Goal: Task Accomplishment & Management: Manage account settings

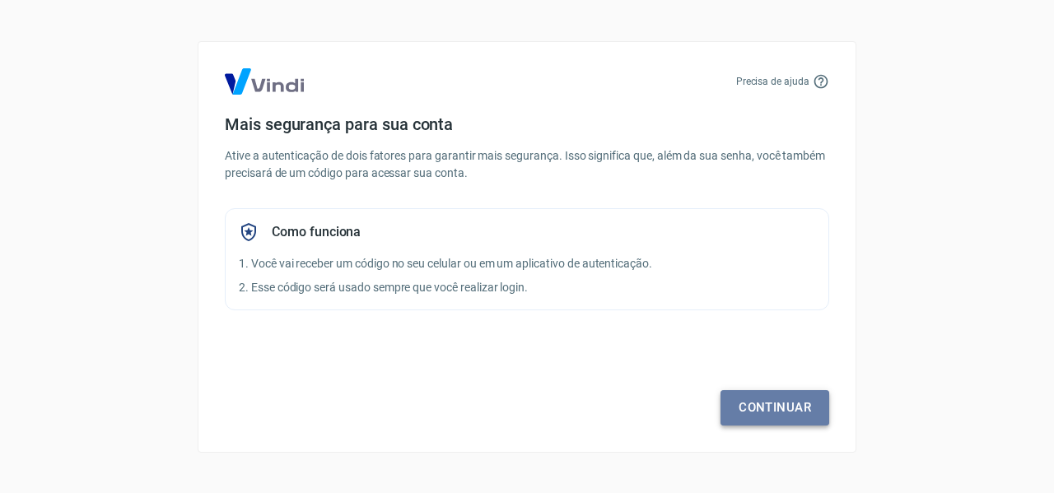
click at [764, 404] on link "Continuar" at bounding box center [774, 407] width 109 height 35
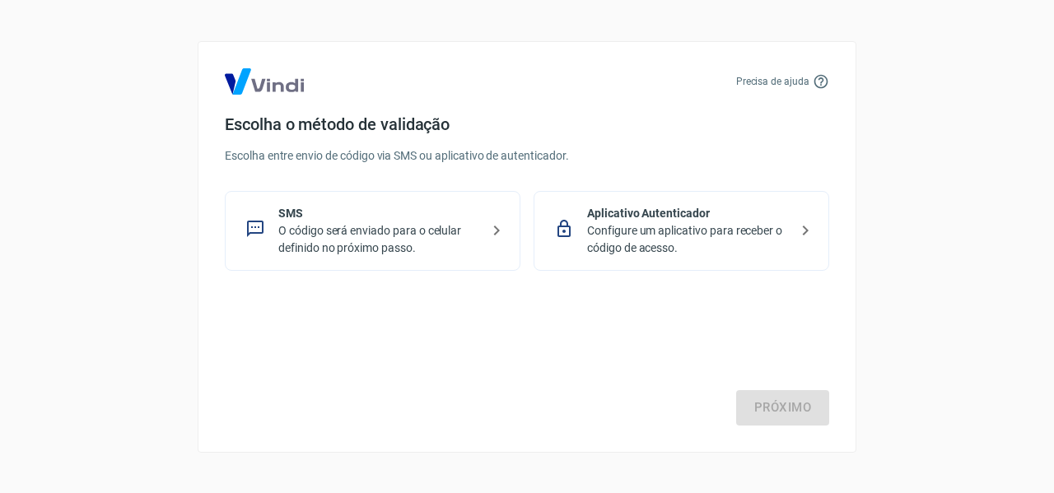
click at [623, 219] on p "Aplicativo Autenticador" at bounding box center [688, 213] width 202 height 17
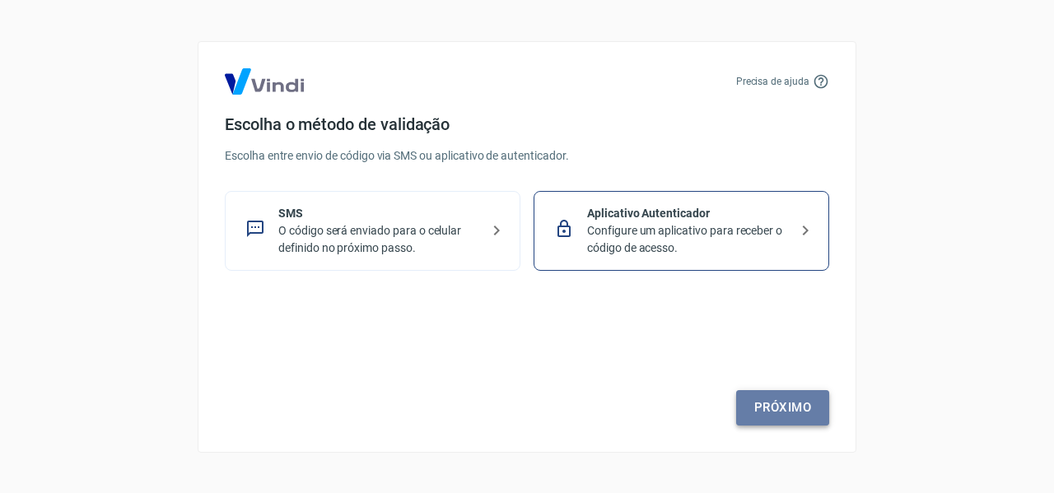
click at [799, 406] on link "Próximo" at bounding box center [782, 407] width 93 height 35
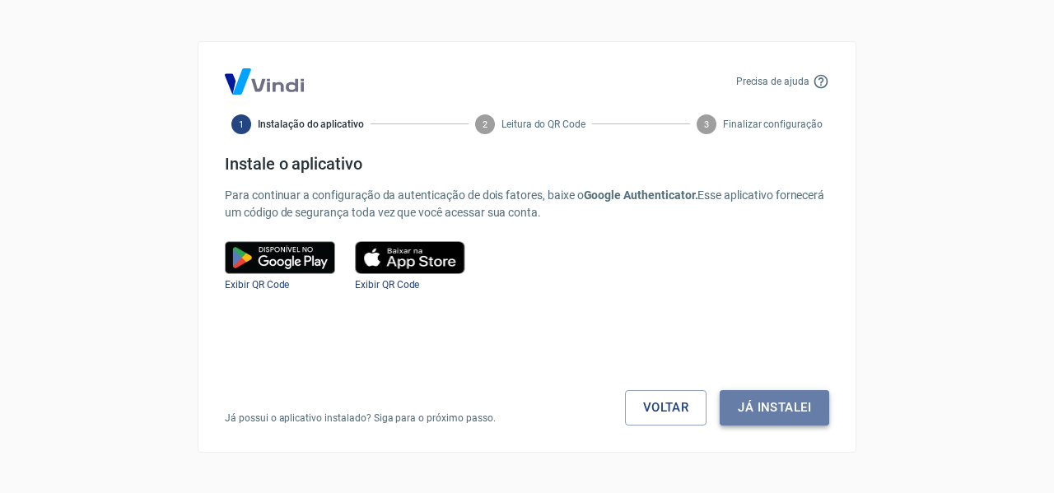
click at [756, 411] on button "Já instalei" at bounding box center [775, 407] width 110 height 35
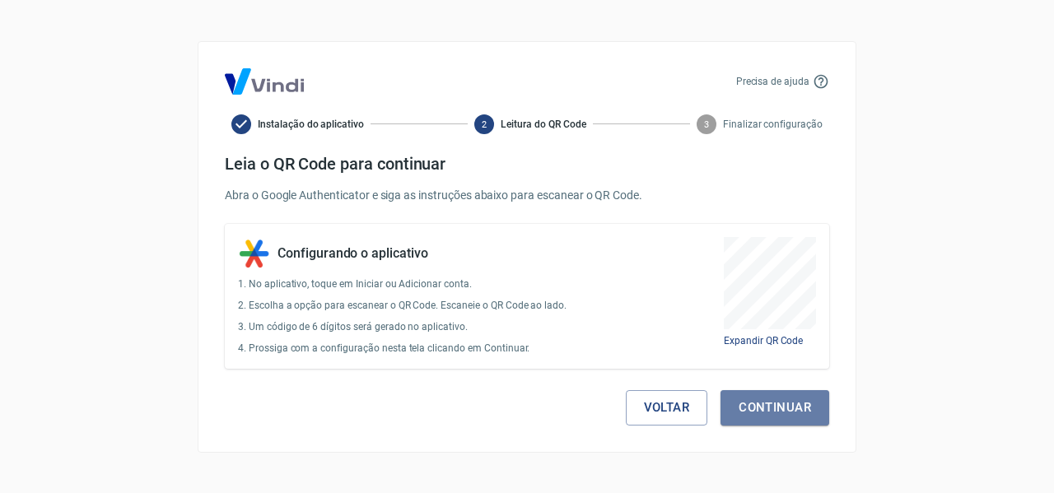
click at [756, 411] on button "Continuar" at bounding box center [774, 407] width 109 height 35
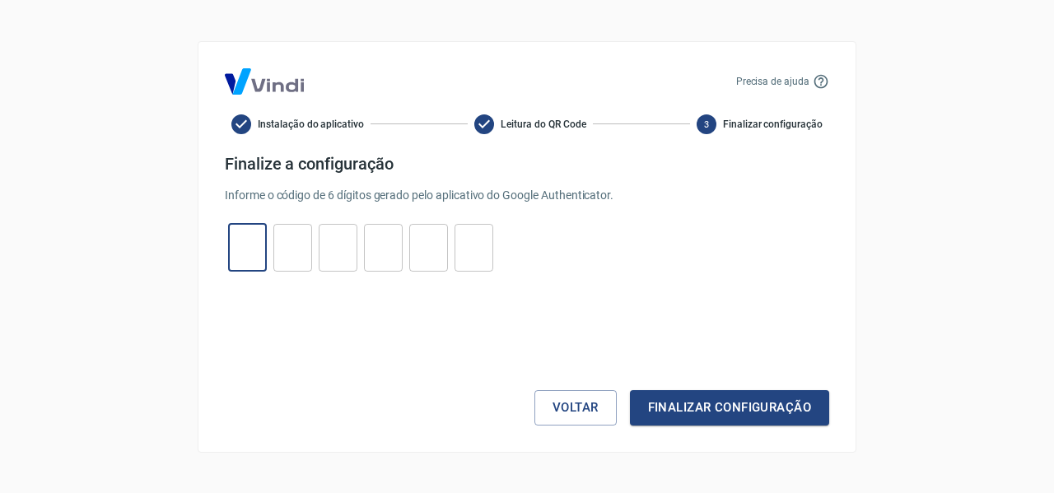
click at [251, 262] on input "tel" at bounding box center [247, 247] width 39 height 35
type input "2"
type input "8"
type input "4"
type input "5"
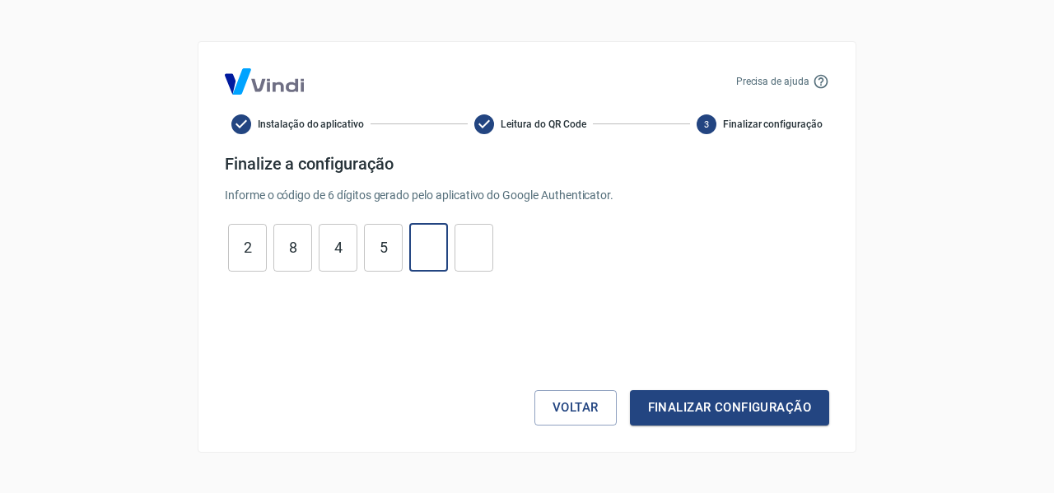
type input "3"
type input "9"
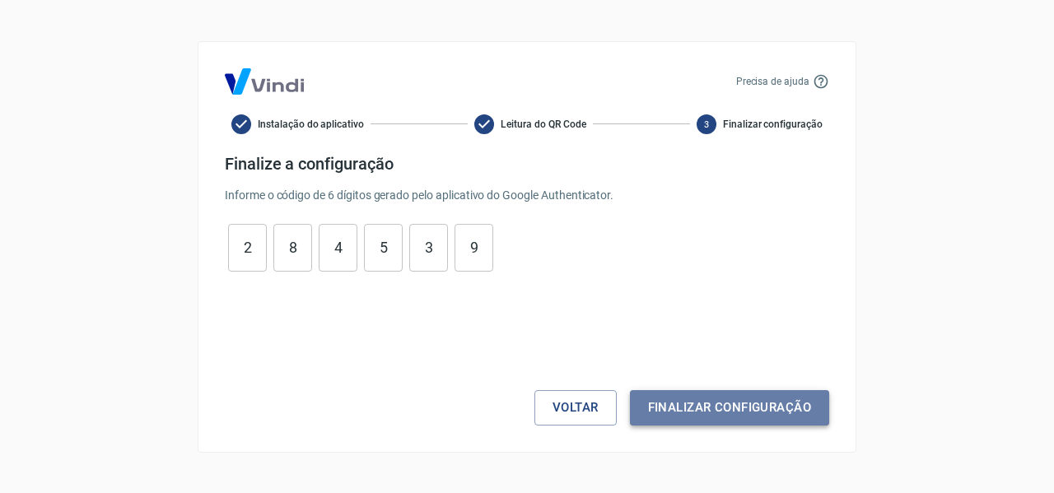
click at [705, 398] on button "Finalizar configuração" at bounding box center [729, 407] width 199 height 35
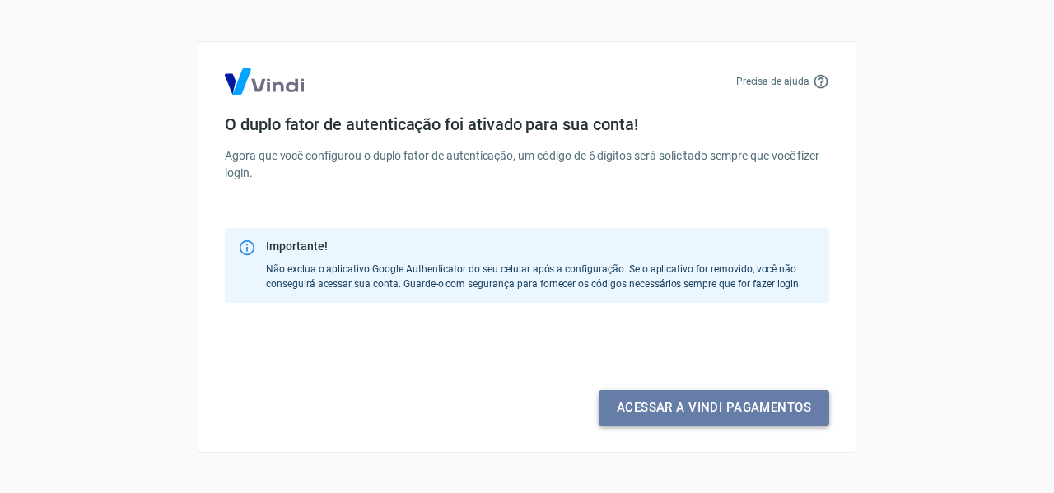
click at [664, 401] on link "Acessar a Vindi pagamentos" at bounding box center [714, 407] width 231 height 35
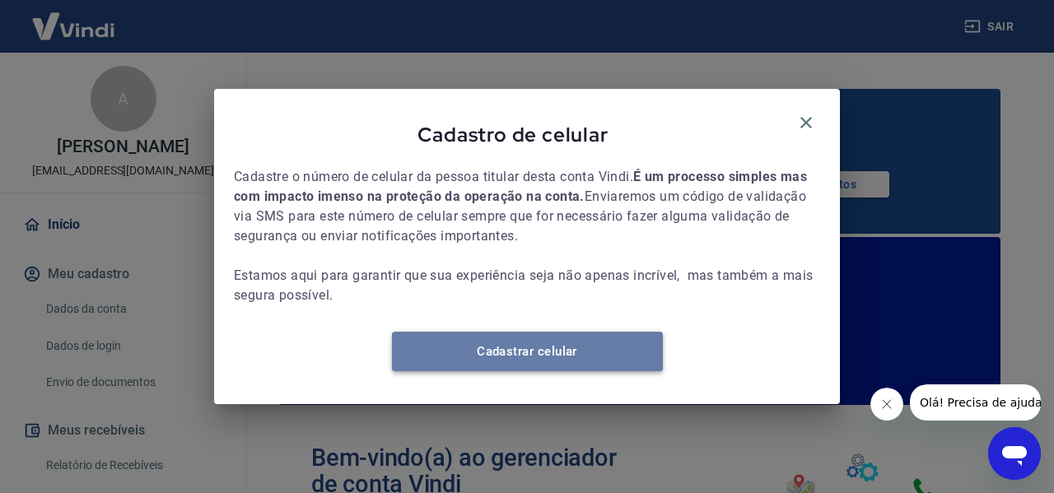
click at [592, 350] on link "Cadastrar celular" at bounding box center [527, 352] width 271 height 40
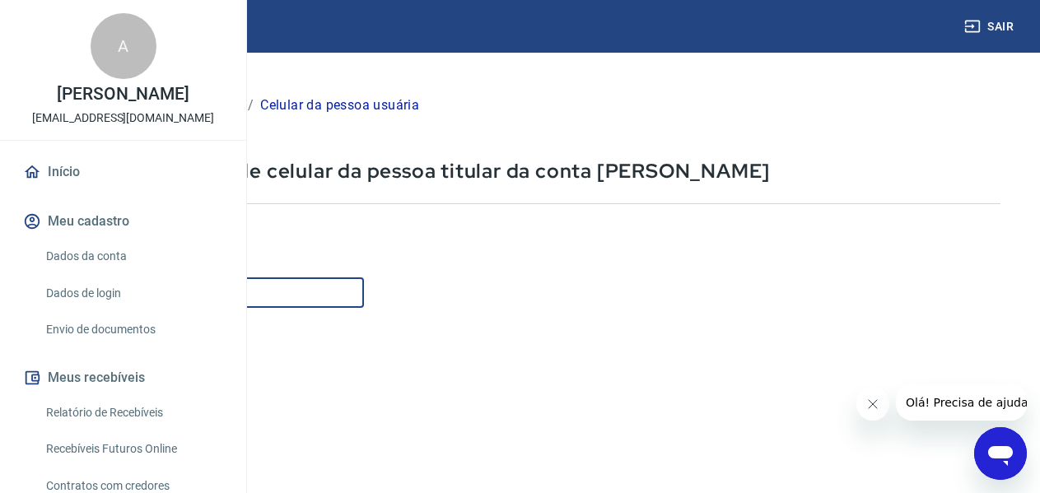
click at [364, 296] on input "Celular" at bounding box center [205, 292] width 318 height 30
type input "(88) 99215-1906"
click at [594, 356] on form "Informe o número de celular com DDD Celular (88) 99215-1906 Celular Continuar C…" at bounding box center [523, 448] width 954 height 482
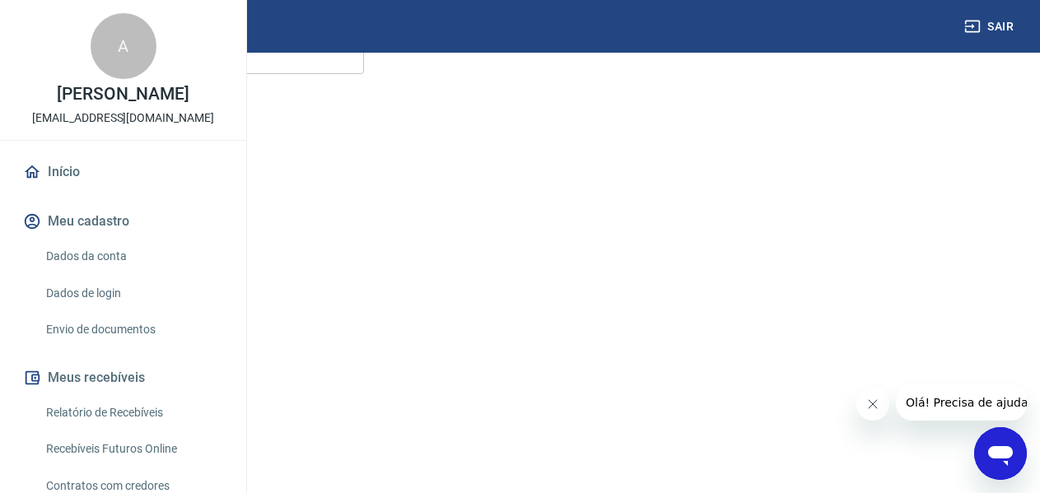
scroll to position [287, 0]
click at [137, 384] on button "Continuar" at bounding box center [91, 384] width 91 height 34
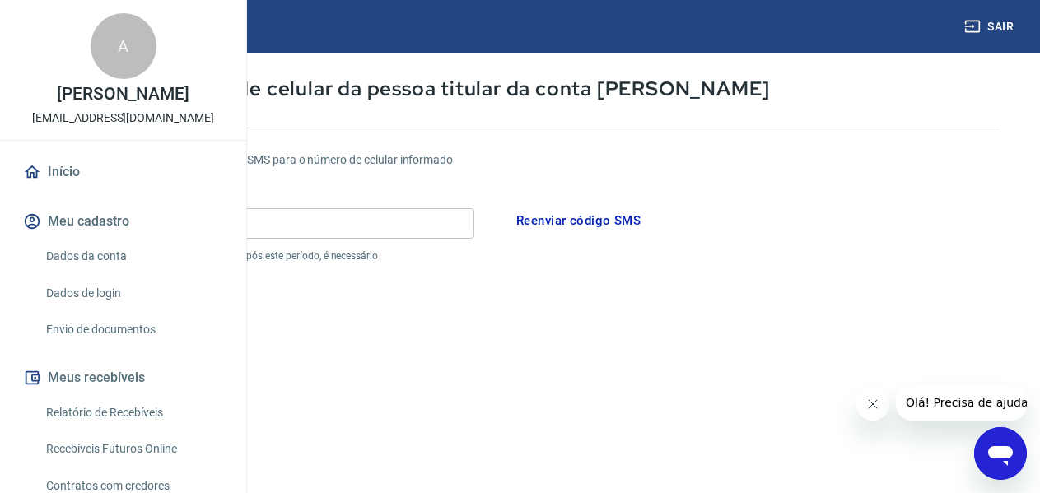
scroll to position [77, 0]
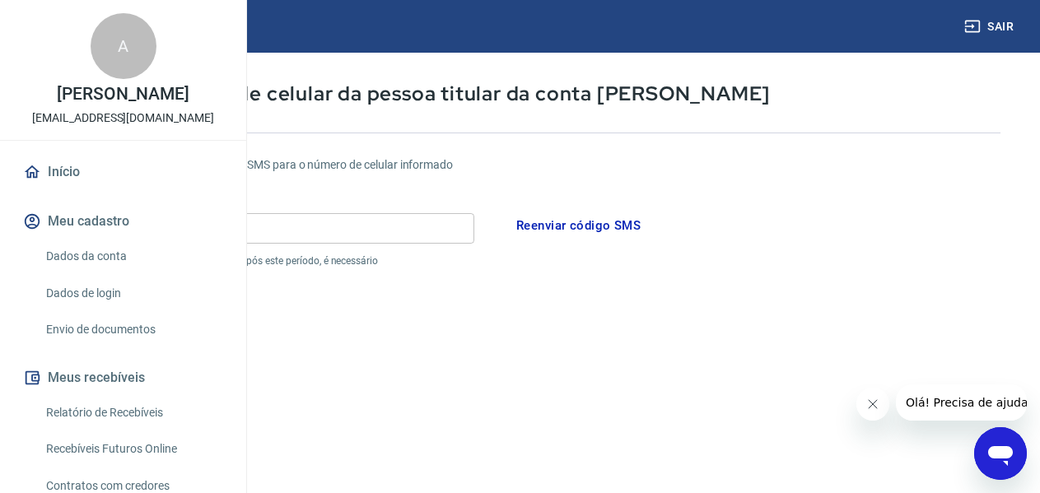
click at [413, 233] on input "Código" at bounding box center [260, 228] width 428 height 30
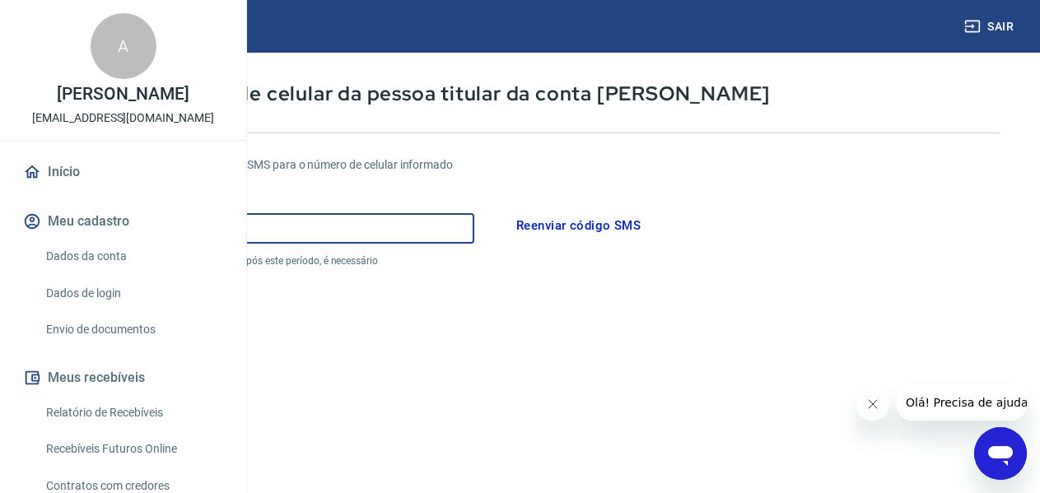
scroll to position [349, 0]
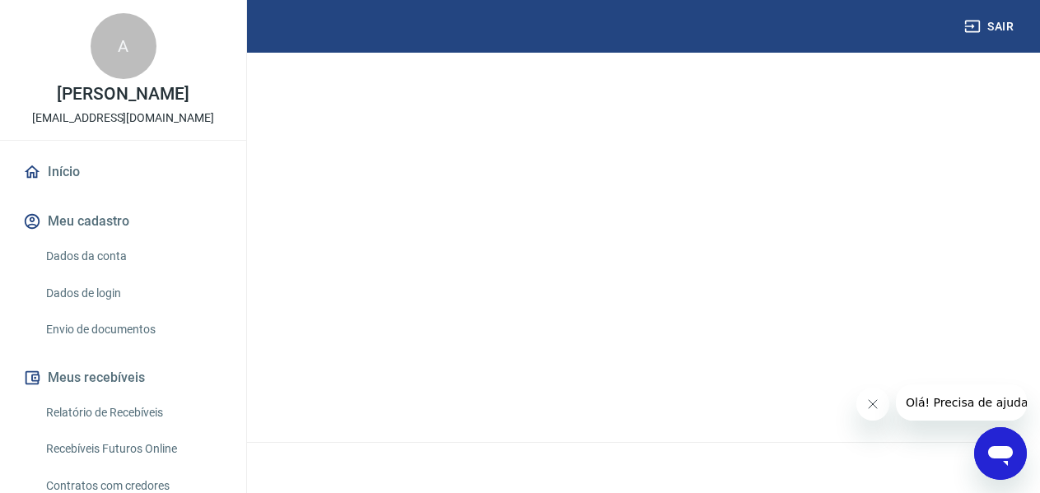
type input "590190"
click at [137, 394] on button "Continuar" at bounding box center [91, 384] width 91 height 34
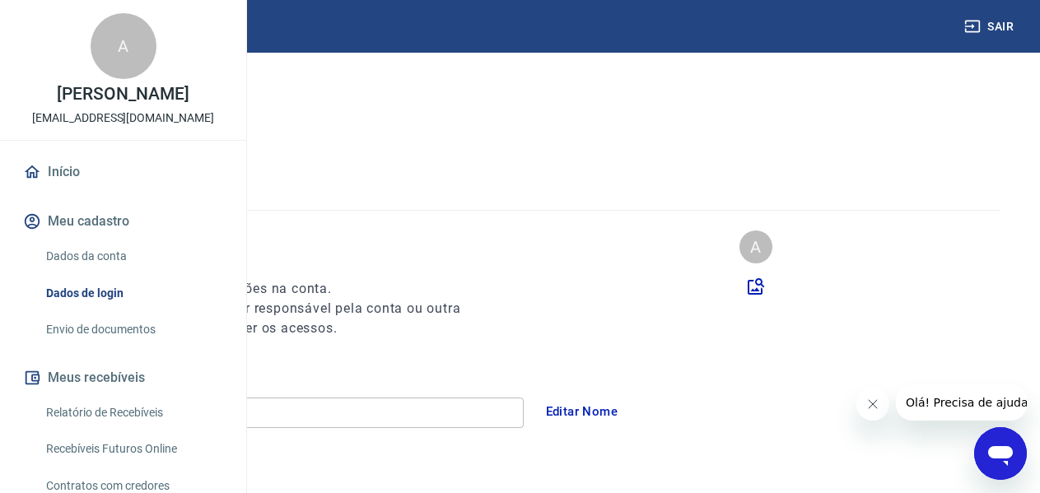
scroll to position [12, 0]
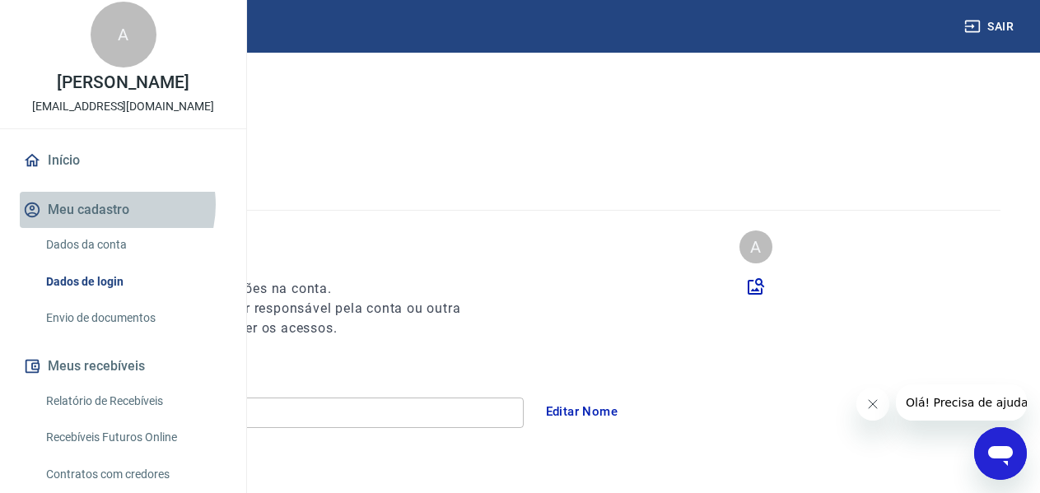
click at [104, 228] on button "Meu cadastro" at bounding box center [123, 210] width 207 height 36
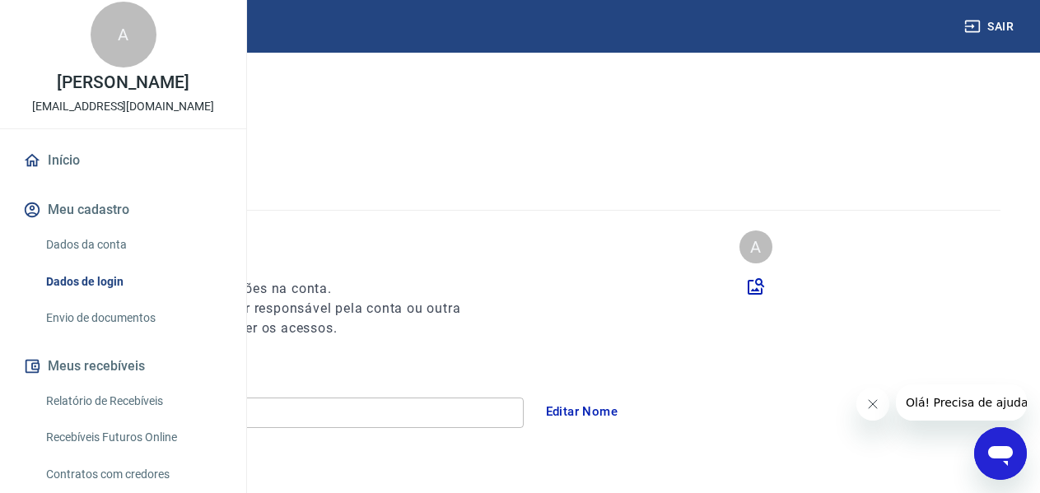
click at [147, 262] on link "Dados da conta" at bounding box center [133, 245] width 187 height 34
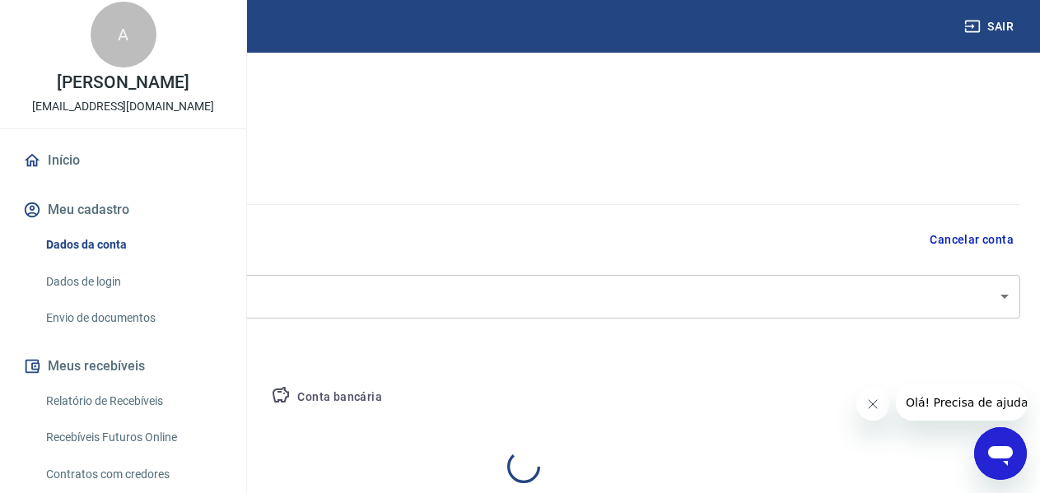
select select "CE"
select select "business"
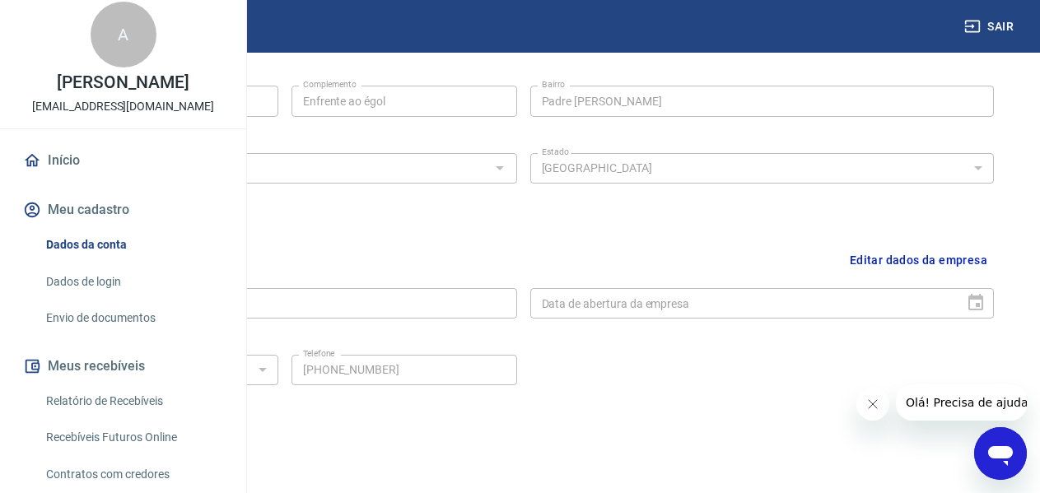
scroll to position [637, 0]
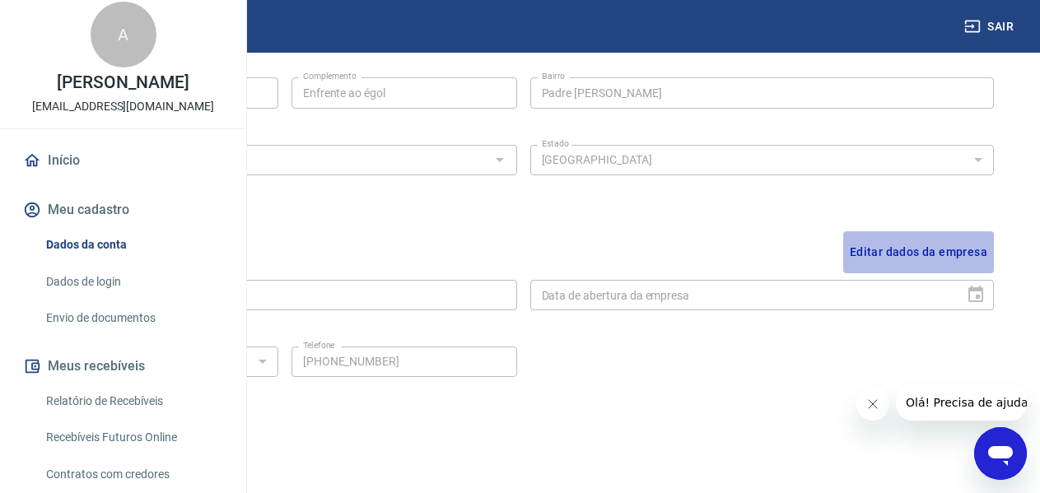
click at [938, 253] on button "Editar dados da empresa" at bounding box center [918, 252] width 151 height 42
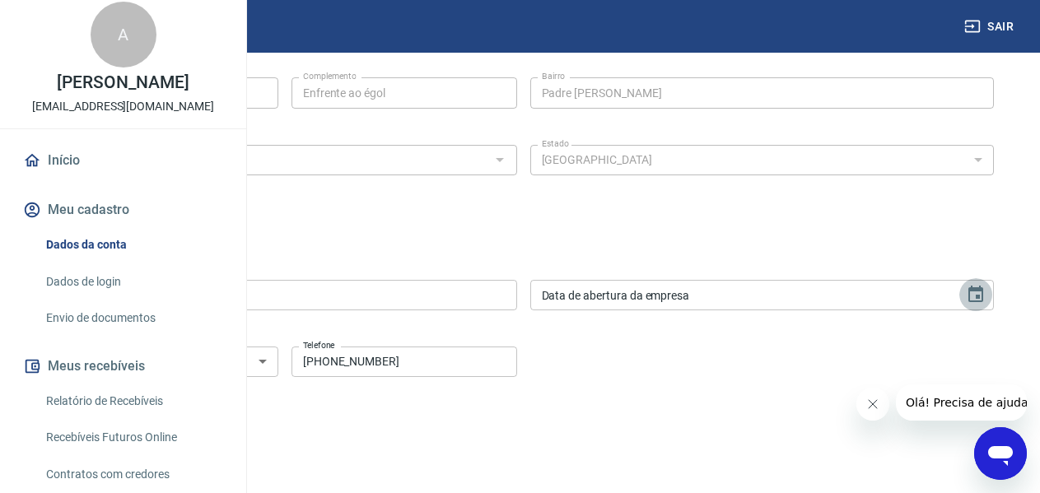
click at [981, 291] on icon "Choose date" at bounding box center [975, 294] width 15 height 16
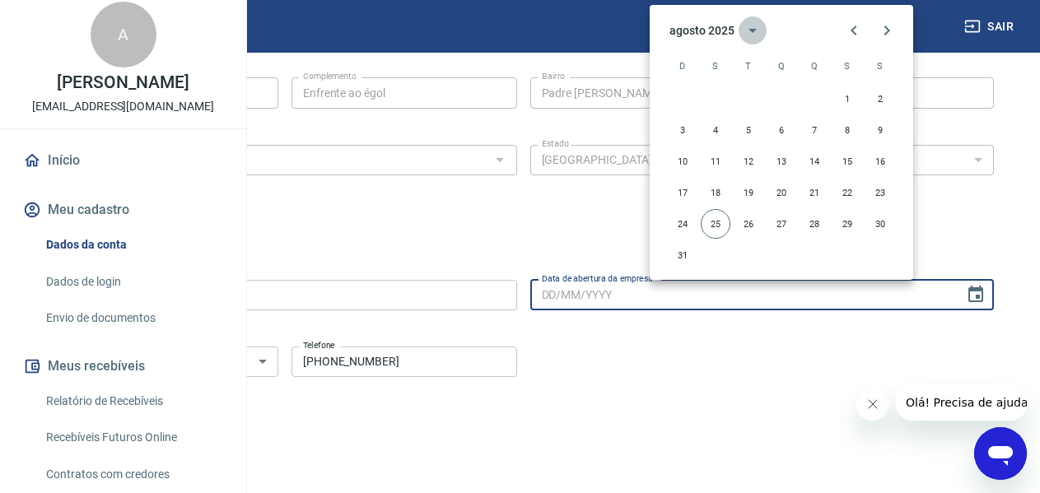
click at [756, 37] on icon "calendar view is open, switch to year view" at bounding box center [753, 31] width 20 height 20
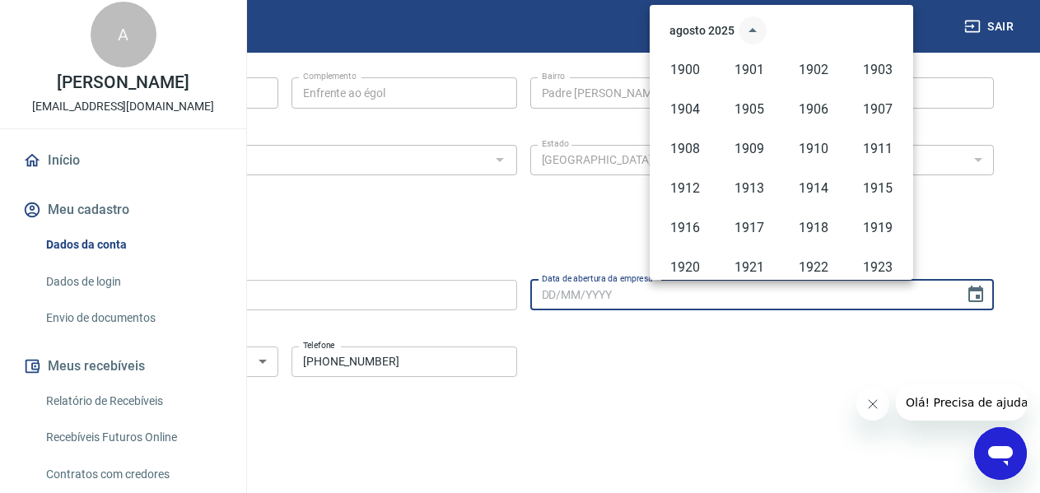
scroll to position [1130, 0]
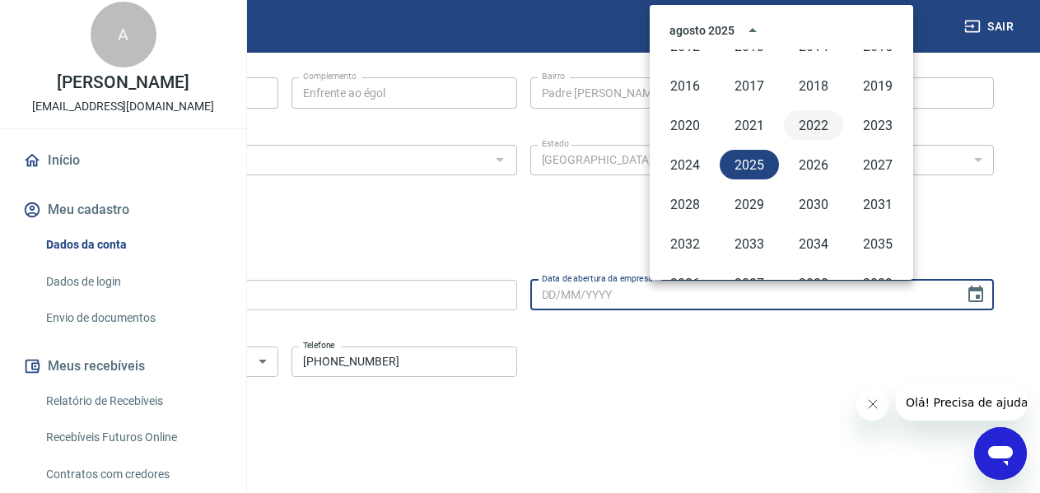
click at [810, 123] on button "2022" at bounding box center [813, 125] width 59 height 30
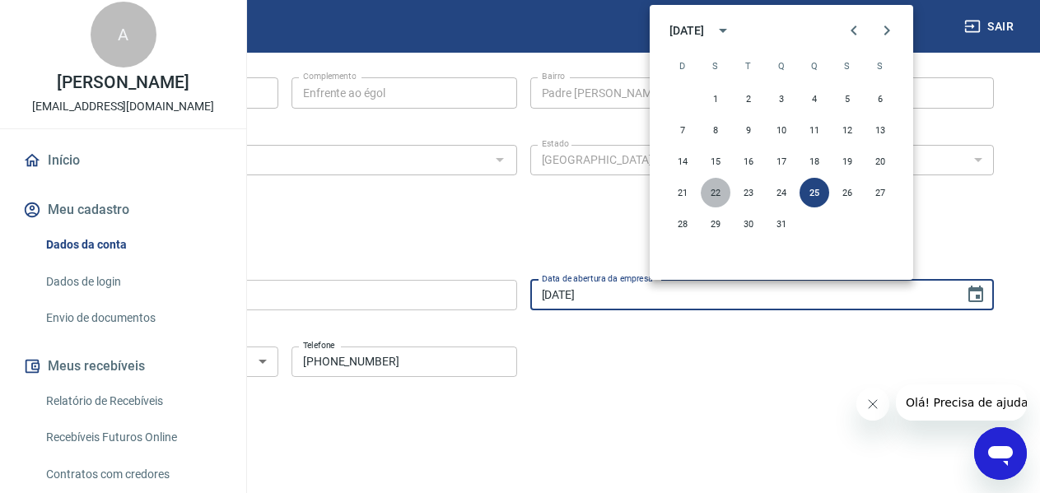
click at [708, 193] on button "22" at bounding box center [716, 193] width 30 height 30
type input "22/08/2022"
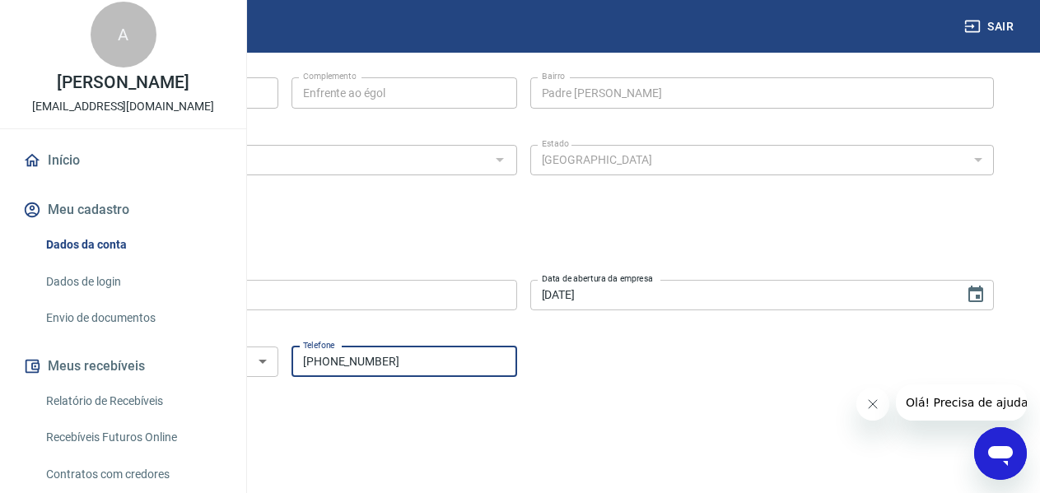
click at [517, 357] on input "(88) 99318-9928" at bounding box center [404, 362] width 226 height 30
type input "(88) 99215-1906"
click at [115, 458] on button "Salvar" at bounding box center [84, 448] width 63 height 31
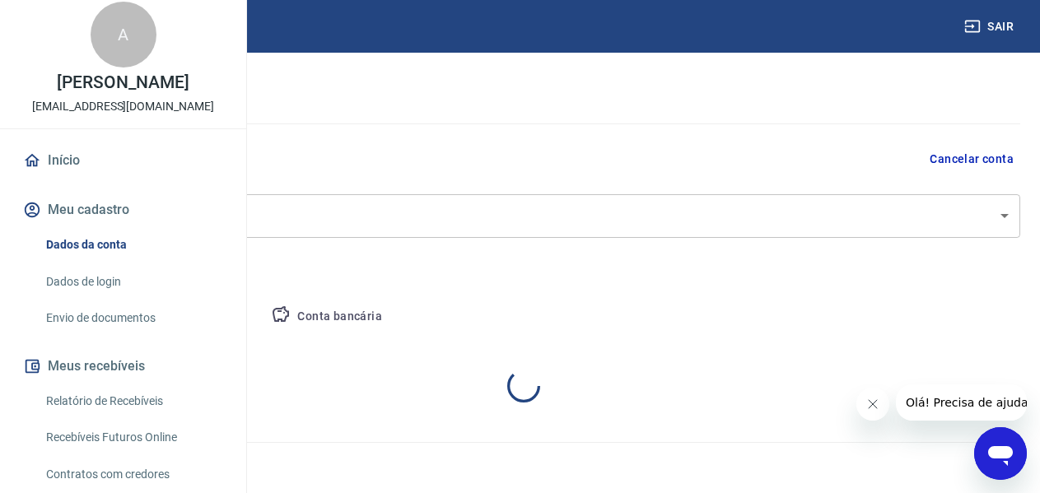
select select "CE"
select select "business"
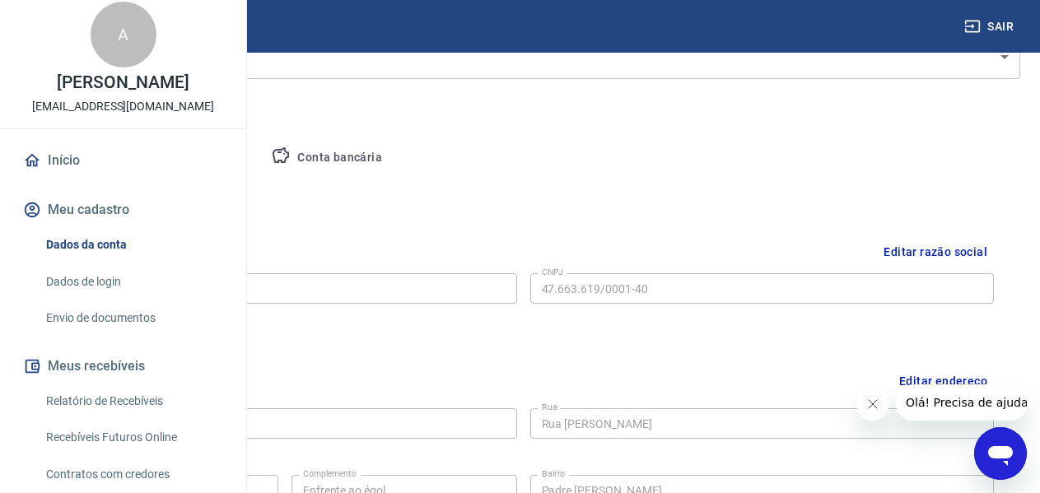
scroll to position [242, 0]
click at [259, 156] on button "Pessoa titular" at bounding box center [193, 156] width 131 height 40
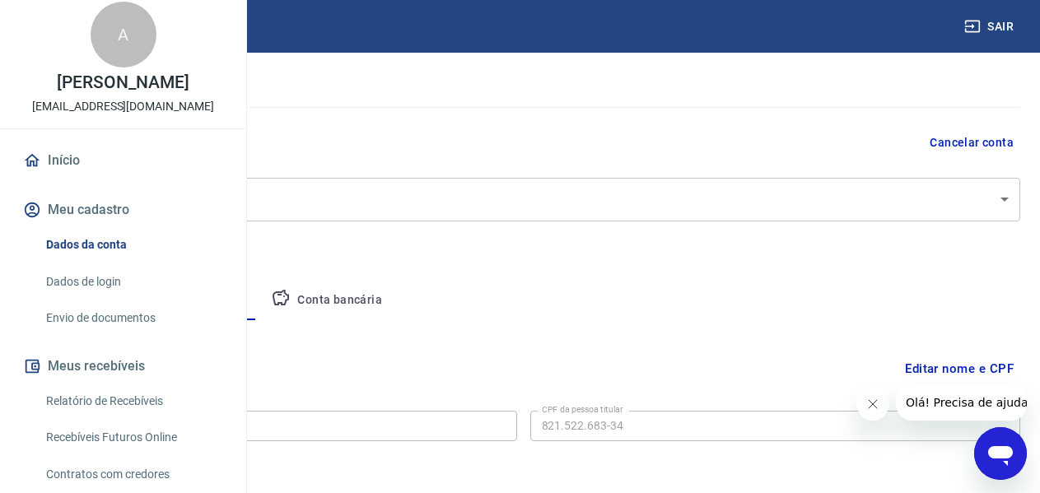
scroll to position [165, 0]
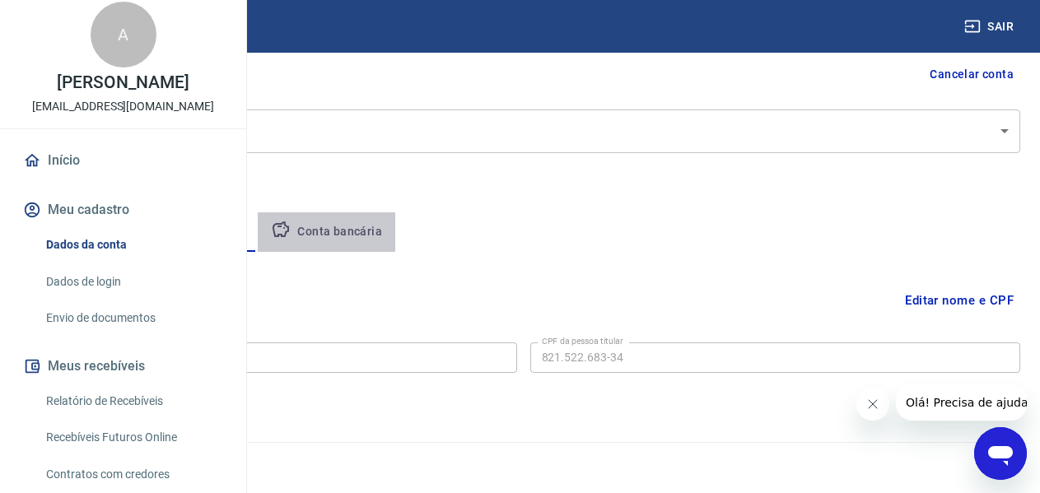
click at [395, 244] on button "Conta bancária" at bounding box center [326, 232] width 137 height 40
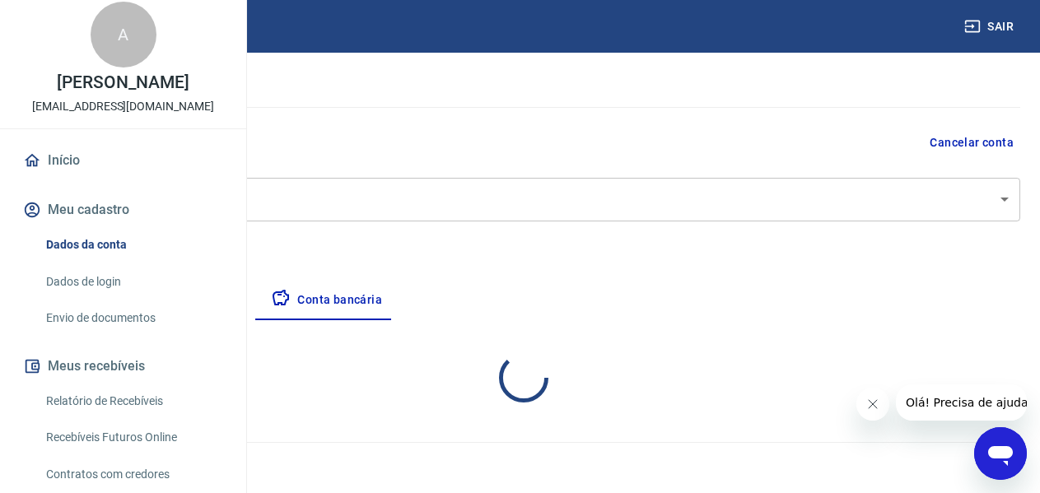
select select "1"
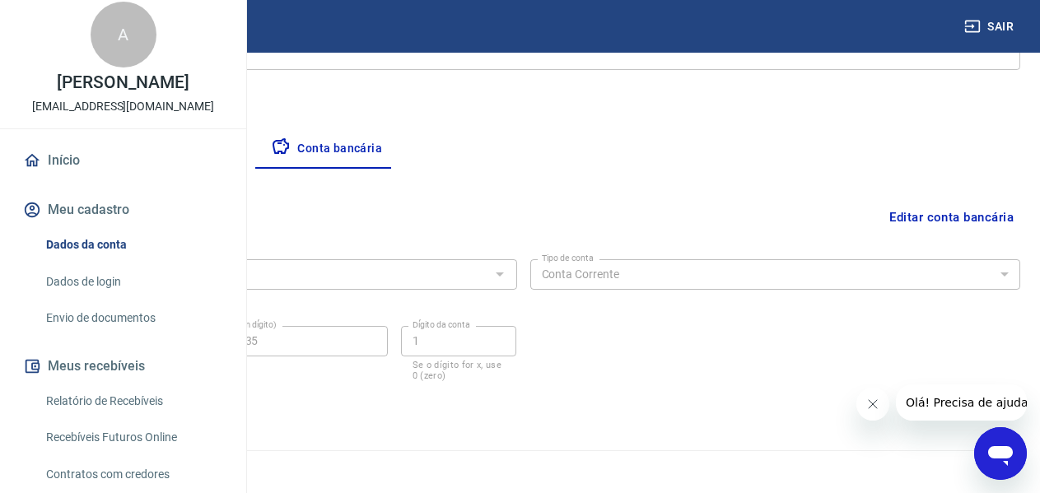
scroll to position [257, 0]
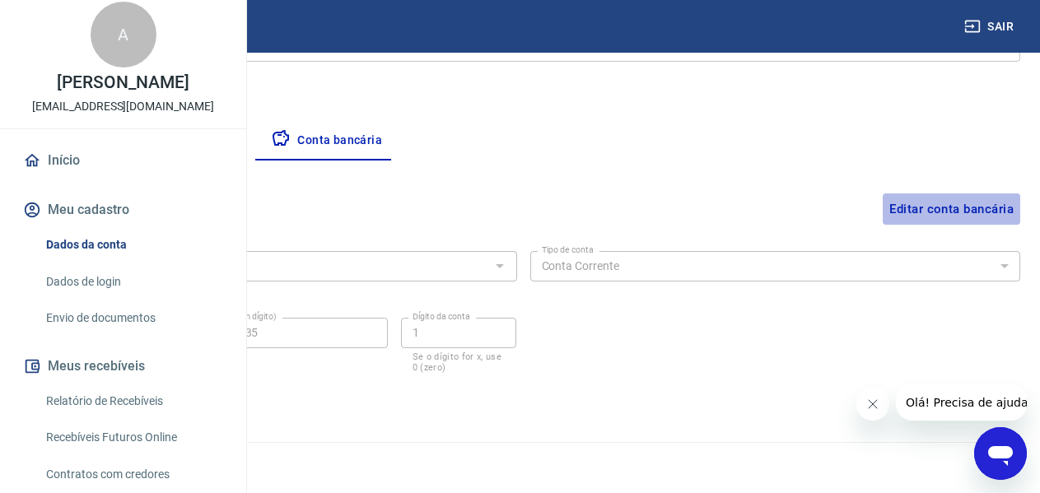
click at [951, 207] on button "Editar conta bancária" at bounding box center [951, 208] width 137 height 31
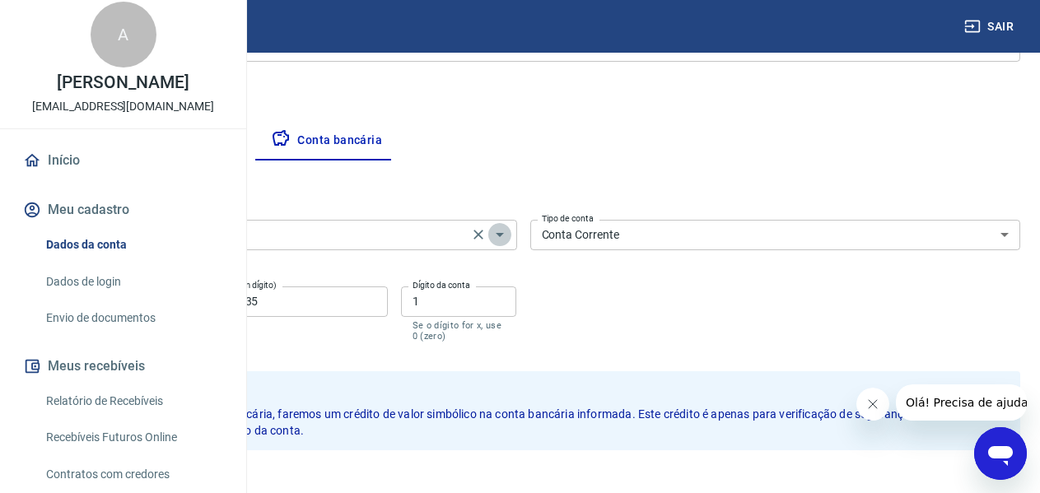
click at [510, 236] on icon "Abrir" at bounding box center [500, 235] width 20 height 20
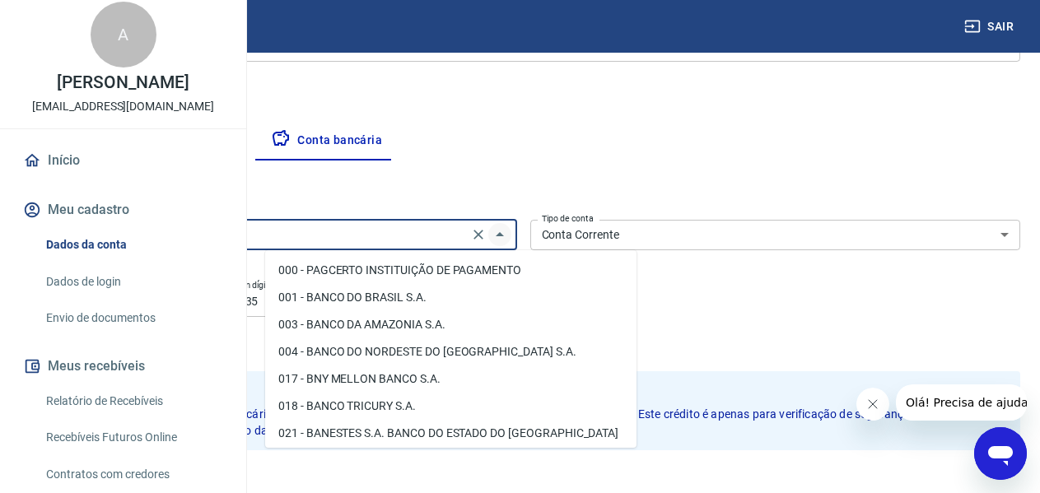
scroll to position [1219, 0]
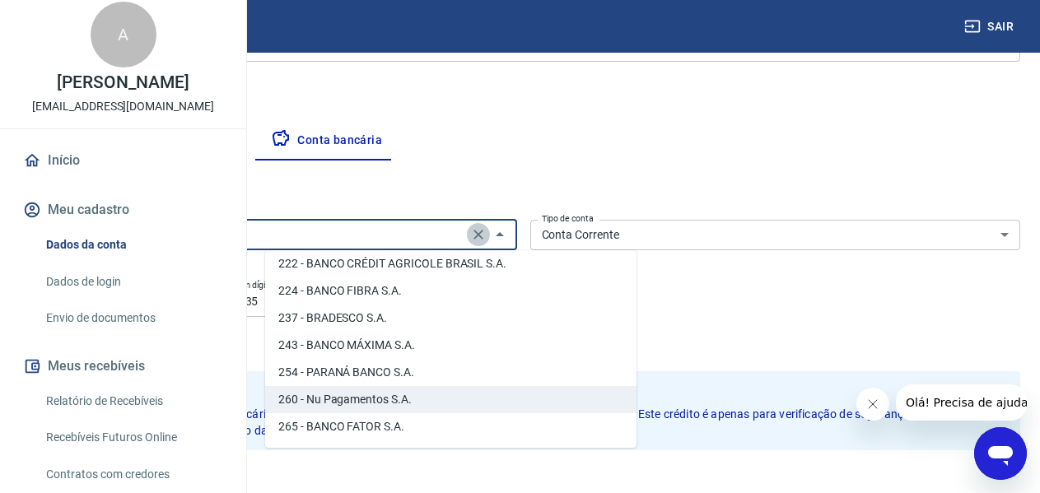
click at [487, 228] on icon "Clear" at bounding box center [478, 234] width 16 height 16
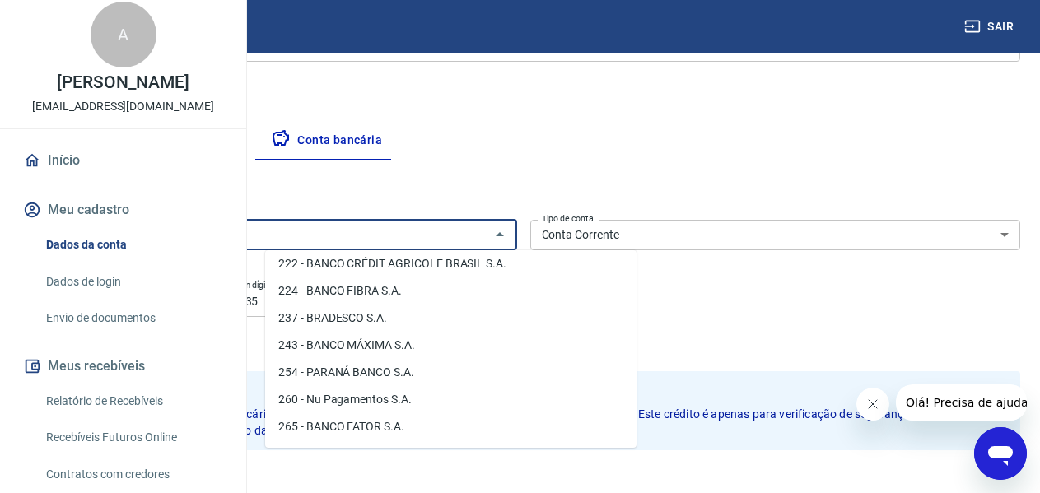
scroll to position [0, 0]
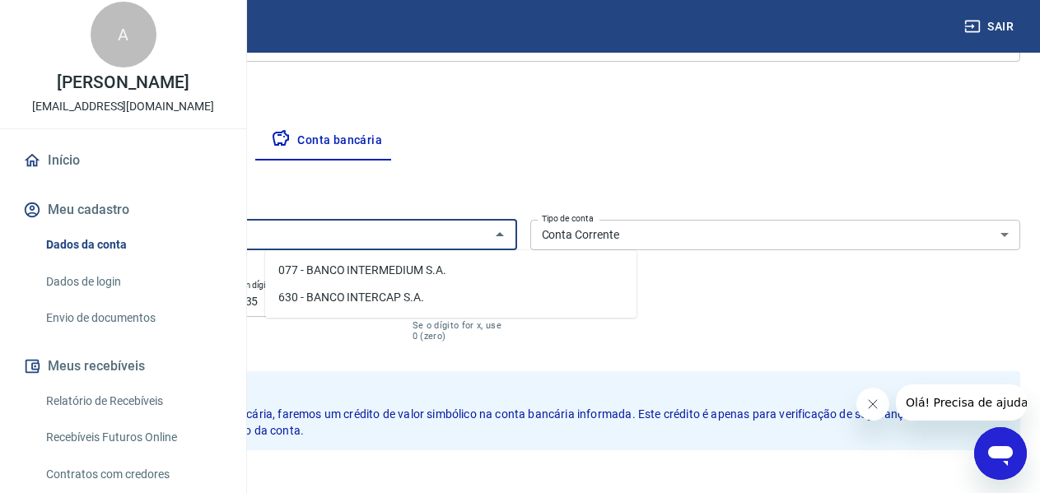
type input "inter"
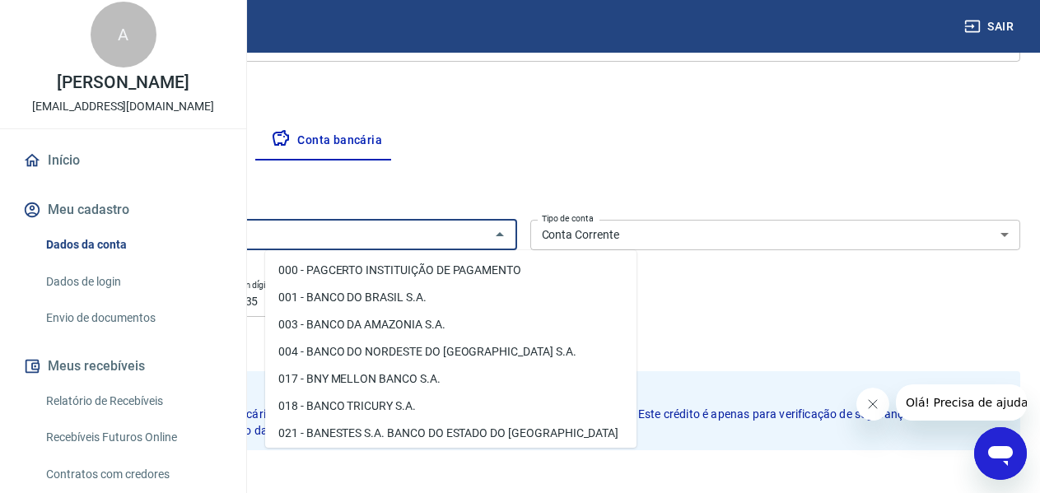
click at [485, 227] on input "Banco" at bounding box center [258, 235] width 454 height 21
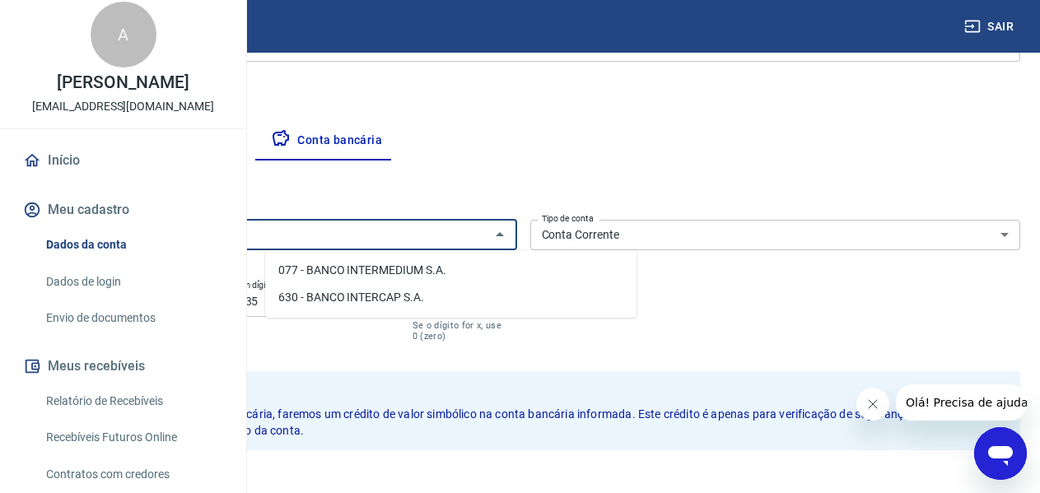
type input "inter"
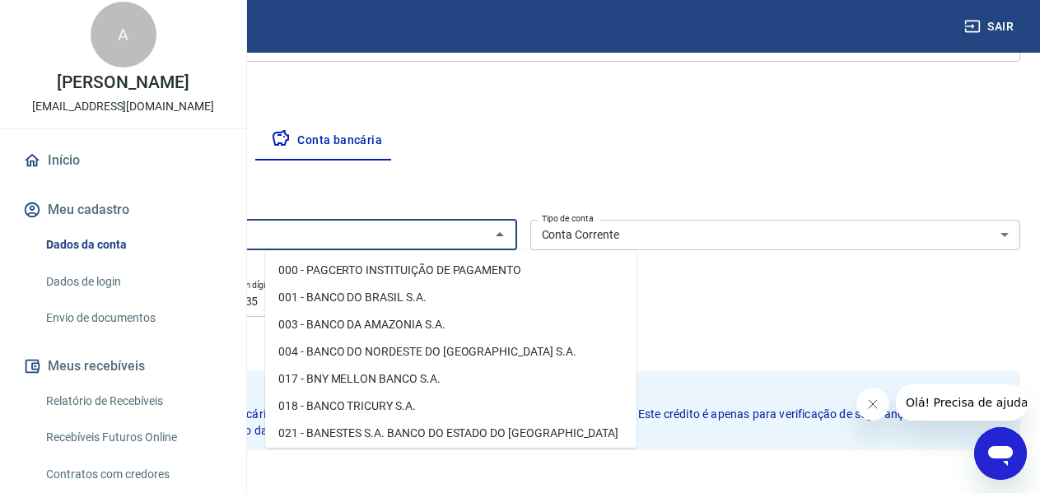
click at [422, 228] on input "Banco" at bounding box center [258, 235] width 454 height 21
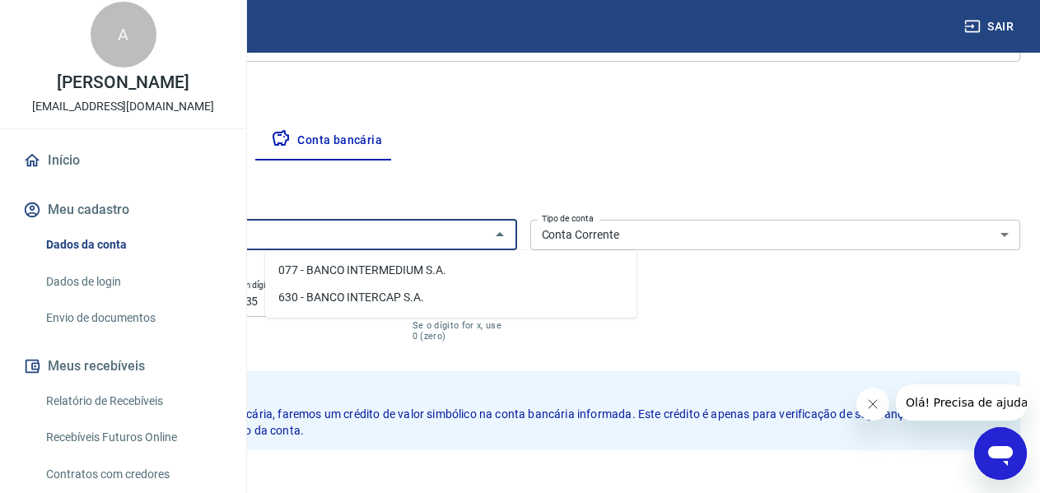
click at [421, 265] on li "077 - BANCO INTERMEDIUM S.A." at bounding box center [450, 270] width 371 height 27
type input "077 - BANCO INTERMEDIUM S.A."
click at [517, 222] on div "077 - BANCO INTERMEDIUM S.A. Banco" at bounding box center [271, 235] width 491 height 30
click at [424, 271] on li "077 - BANCO INTERMEDIUM S.A." at bounding box center [450, 270] width 371 height 27
type input "077 - BANCO INTERMEDIUM S.A."
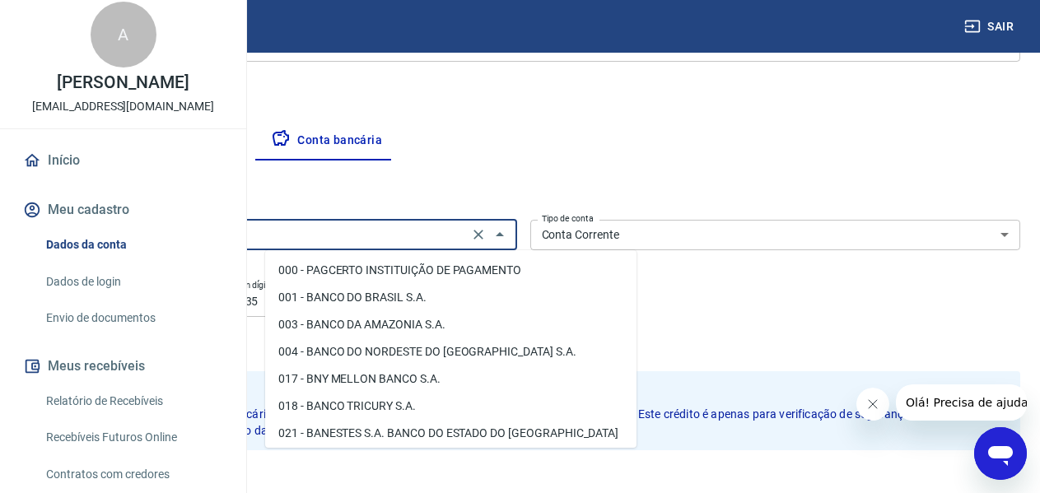
click at [464, 226] on input "077 - BANCO INTERMEDIUM S.A." at bounding box center [247, 235] width 432 height 21
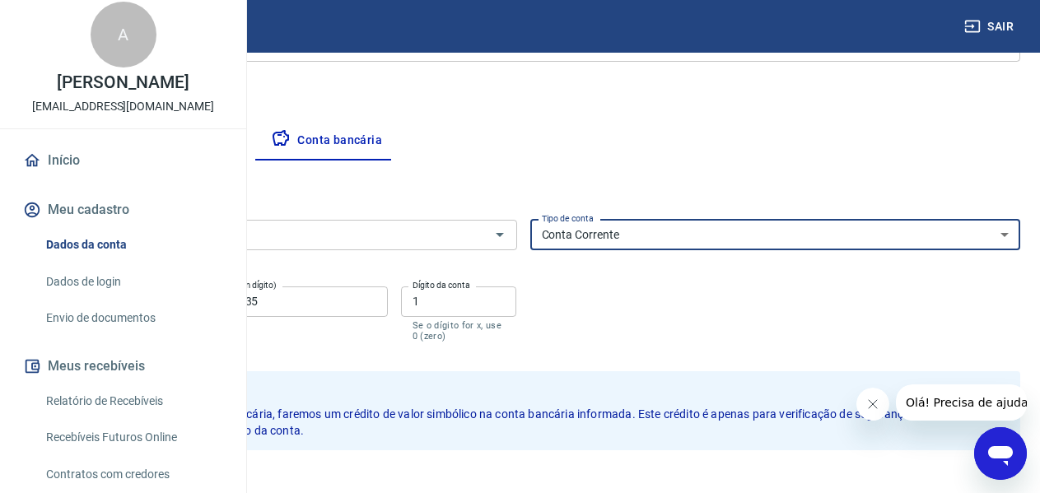
click at [748, 235] on select "Conta Corrente Conta Poupança" at bounding box center [775, 235] width 491 height 30
click at [649, 220] on select "Conta Corrente Conta Poupança" at bounding box center [775, 235] width 491 height 30
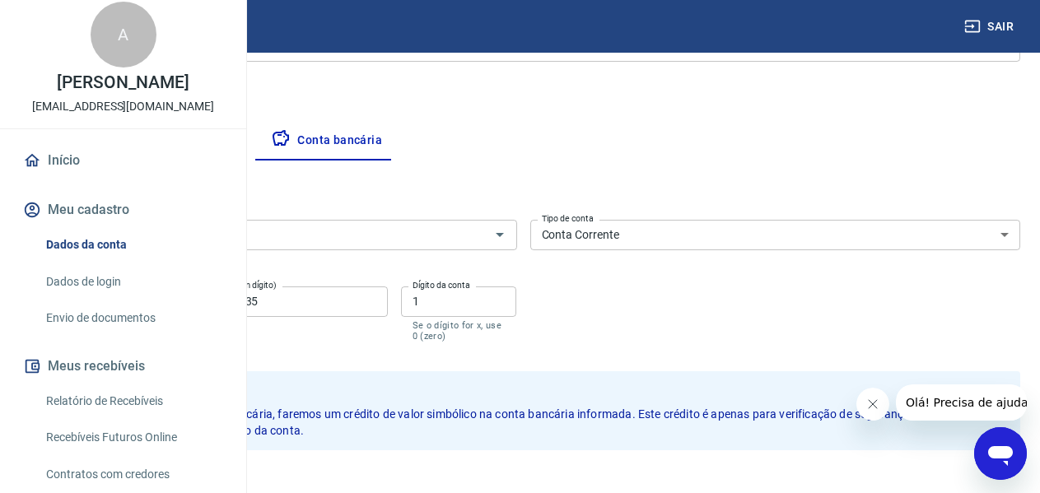
click at [181, 300] on input "0001" at bounding box center [103, 302] width 155 height 30
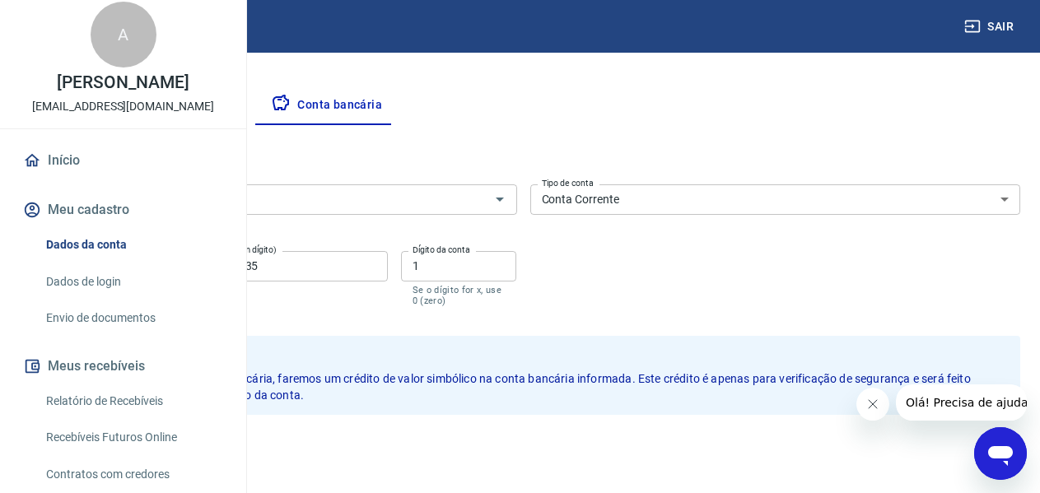
scroll to position [300, 0]
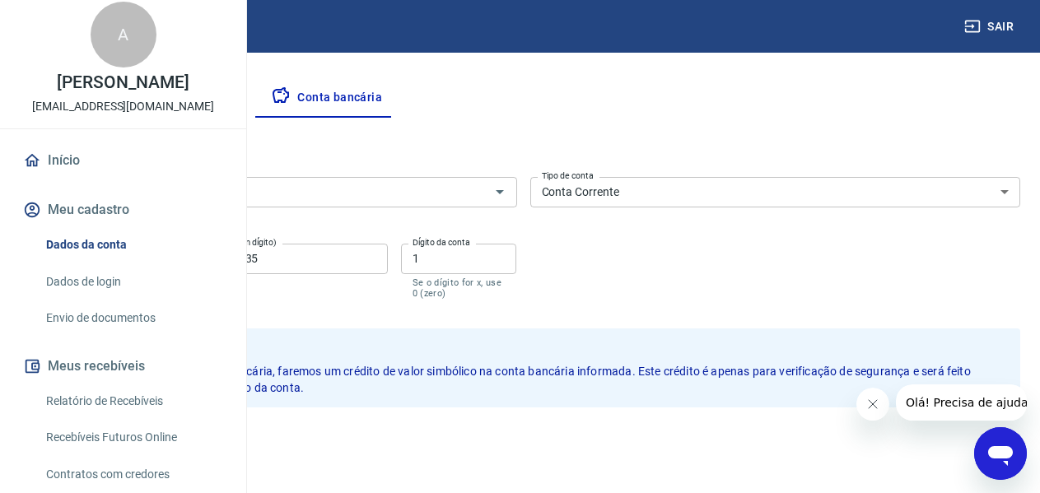
click at [882, 240] on div "Banco 077 - BANCO INTERMEDIUM S.A. Banco Tipo de conta Conta Corrente Conta Pou…" at bounding box center [523, 236] width 994 height 132
click at [388, 257] on input "79930535" at bounding box center [290, 259] width 193 height 30
type input "7"
type input "46933927"
click at [517, 258] on input "1" at bounding box center [459, 259] width 116 height 30
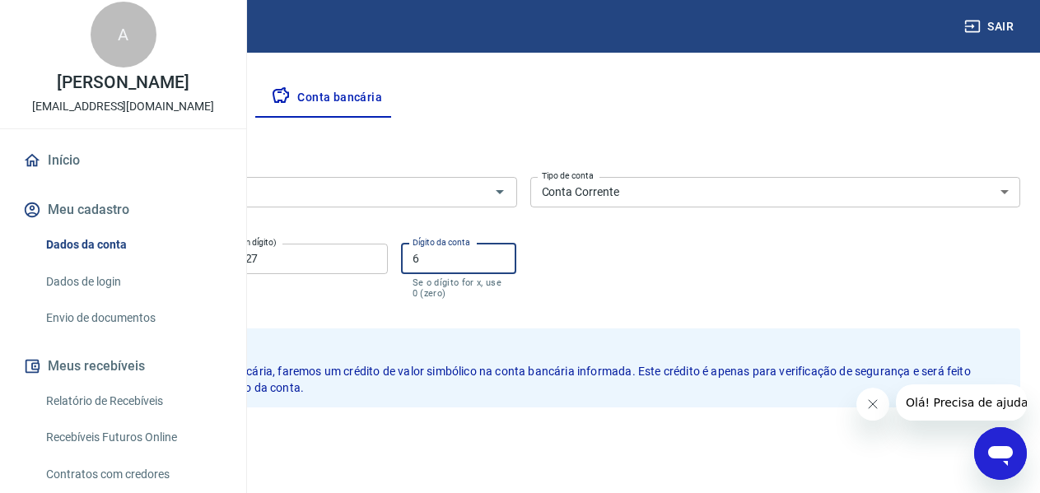
type input "6"
click at [181, 262] on input "0001" at bounding box center [103, 259] width 155 height 30
click at [384, 319] on form "Banco 077 - BANCO INTERMEDIUM S.A. Banco Tipo de conta Conta Corrente Conta Pou…" at bounding box center [523, 324] width 994 height 308
click at [388, 265] on input "46933927" at bounding box center [290, 259] width 193 height 30
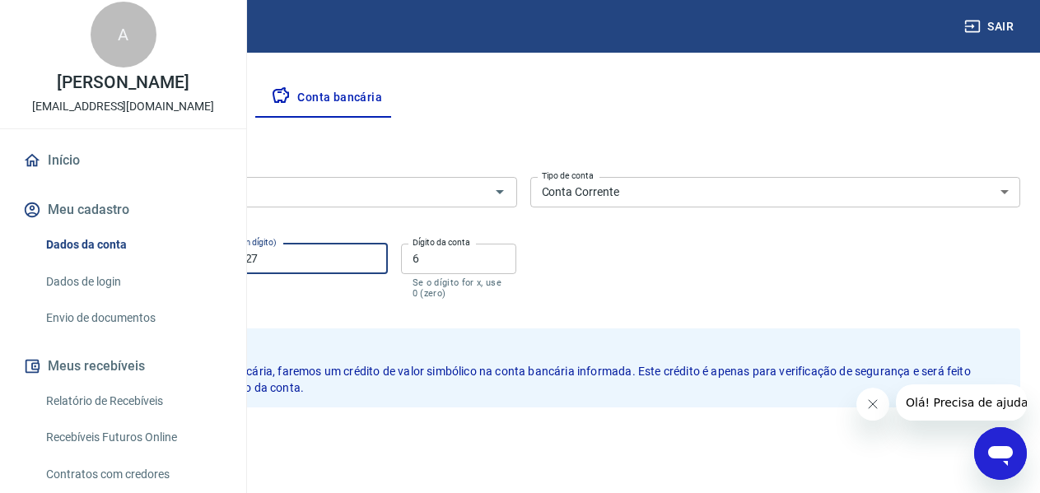
scroll to position [331, 0]
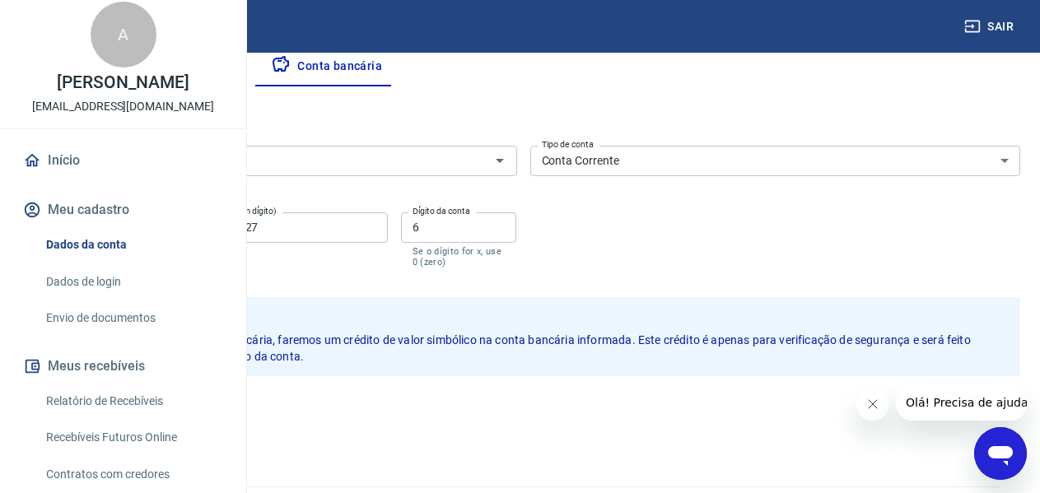
click at [89, 403] on button "Salvar" at bounding box center [57, 411] width 63 height 31
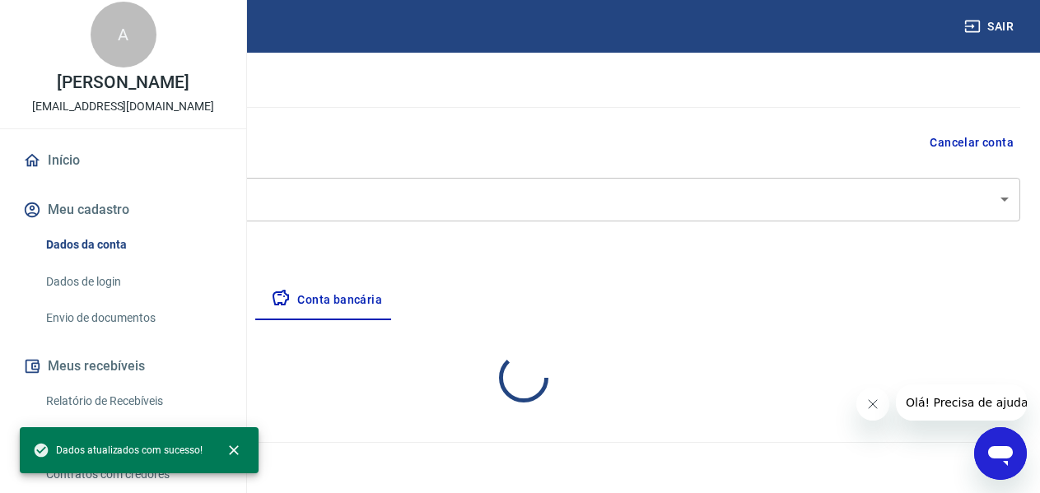
select select "1"
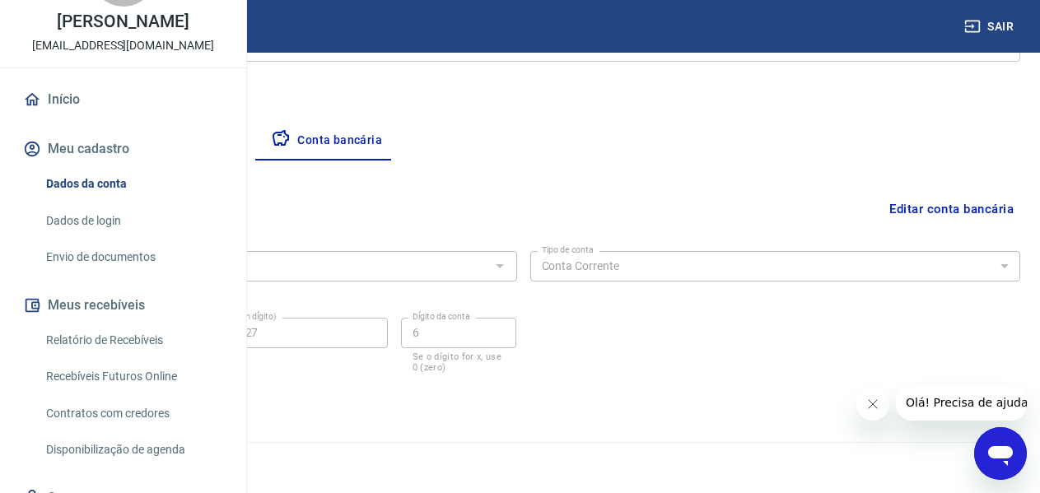
scroll to position [78, 0]
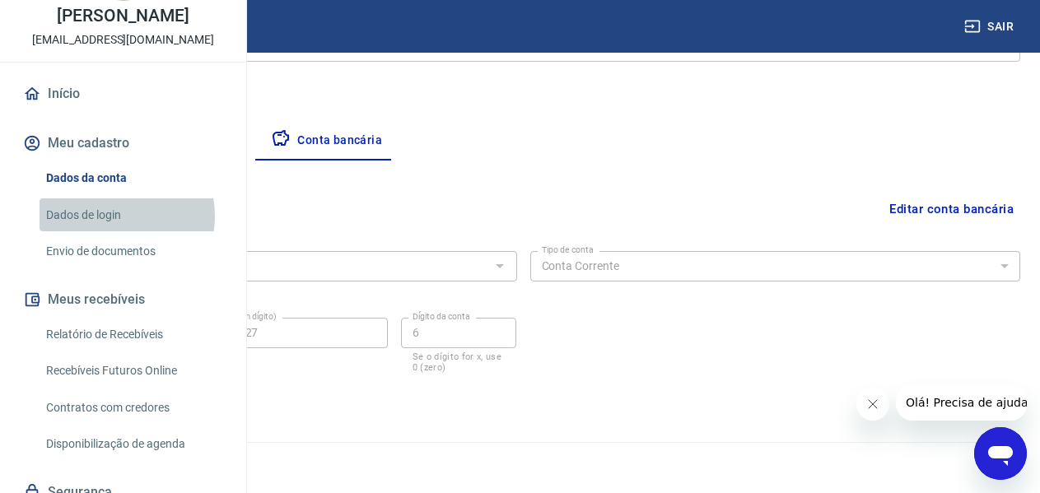
click at [119, 232] on link "Dados de login" at bounding box center [133, 215] width 187 height 34
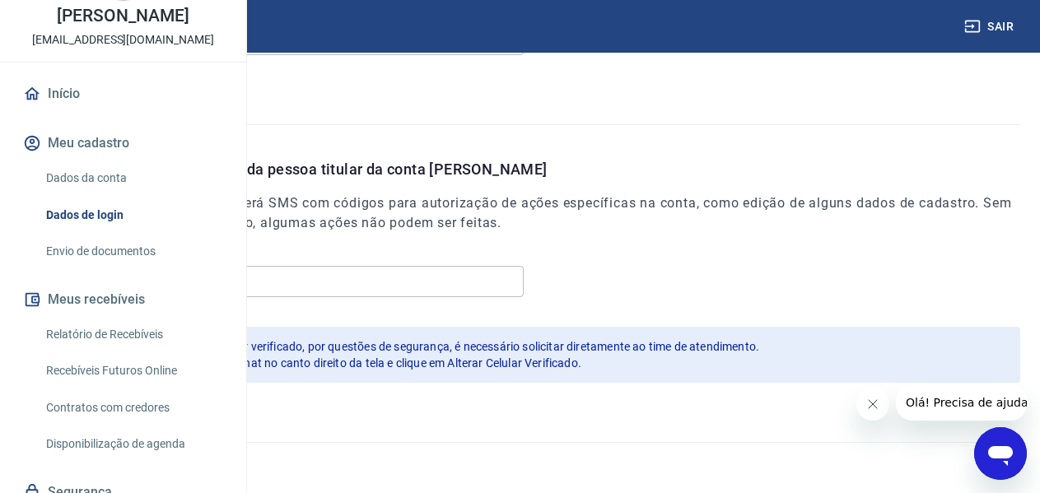
scroll to position [96, 0]
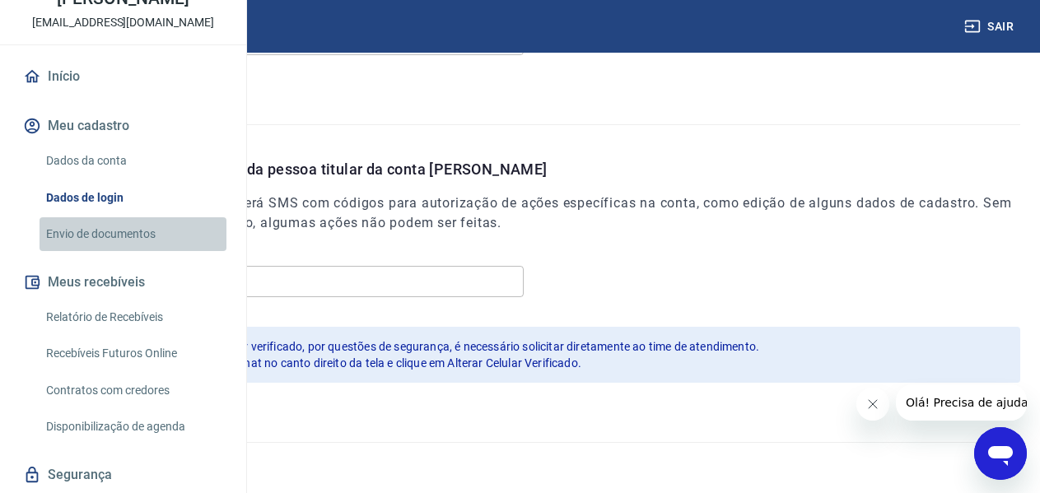
click at [157, 251] on link "Envio de documentos" at bounding box center [133, 234] width 187 height 34
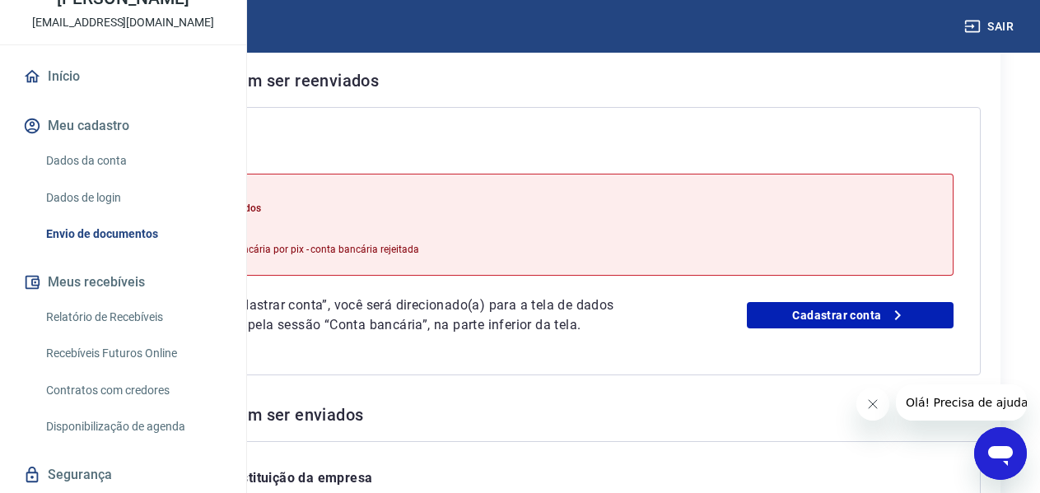
scroll to position [340, 0]
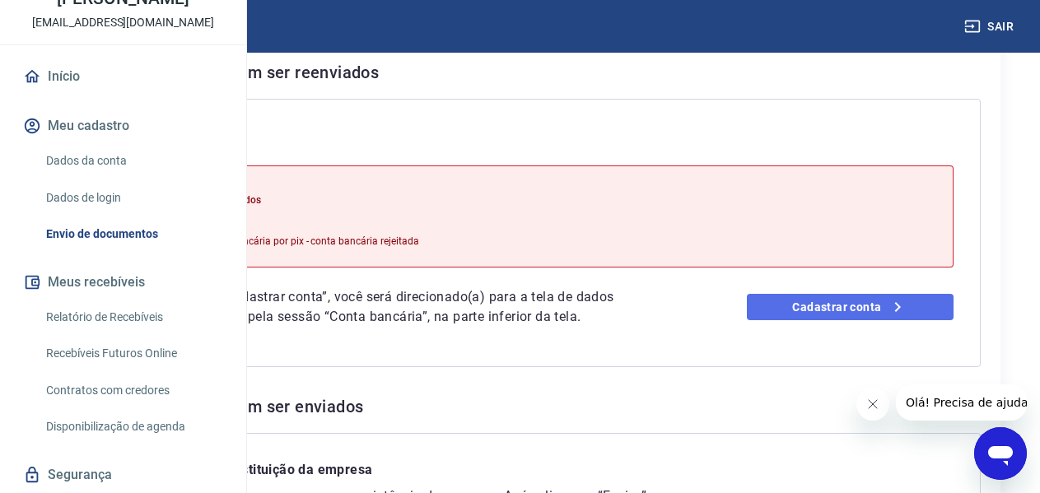
click at [879, 320] on link "Cadastrar conta" at bounding box center [850, 307] width 207 height 26
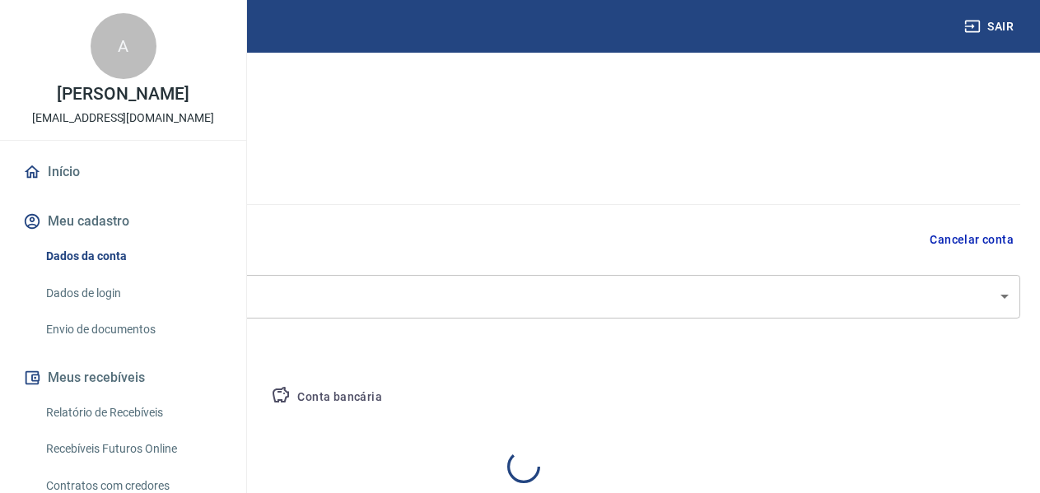
select select "CE"
select select "business"
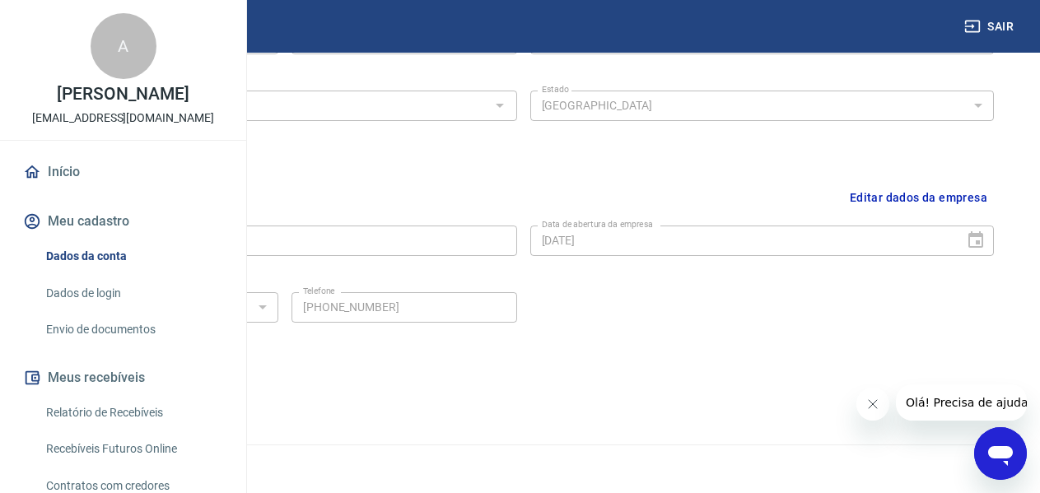
scroll to position [694, 0]
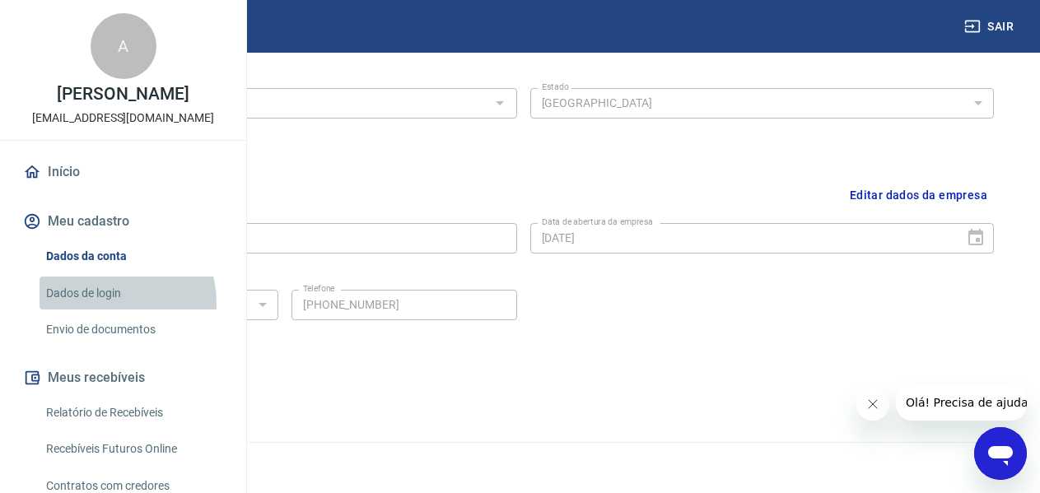
click at [96, 310] on link "Dados de login" at bounding box center [133, 294] width 187 height 34
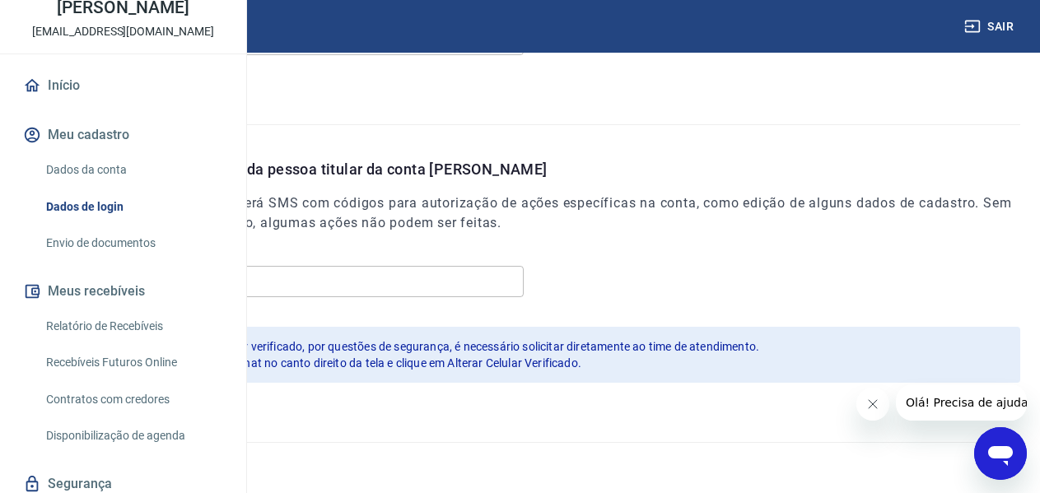
scroll to position [91, 0]
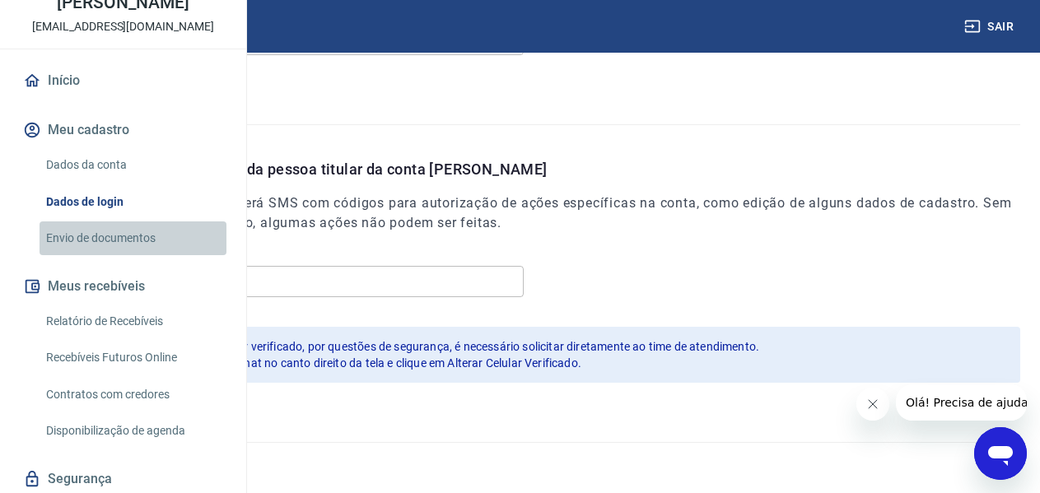
click at [173, 255] on link "Envio de documentos" at bounding box center [133, 238] width 187 height 34
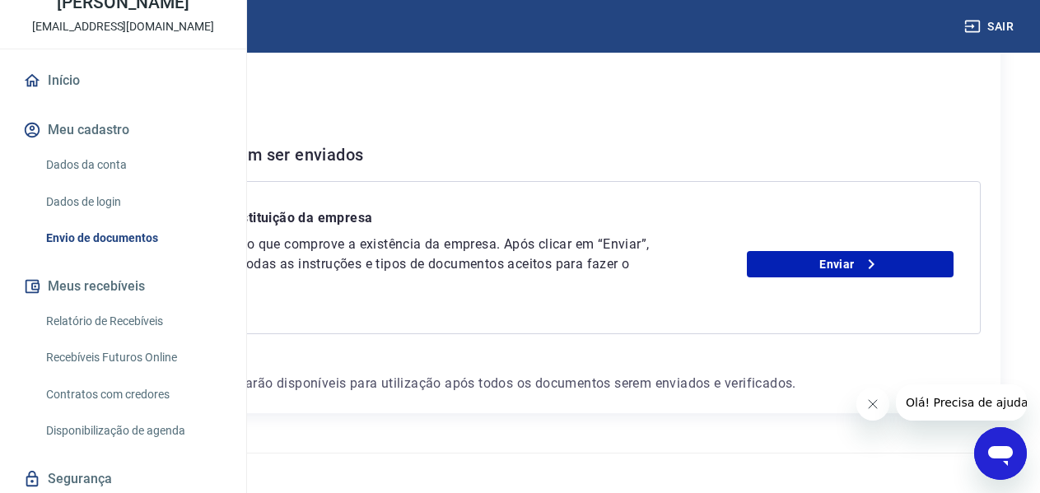
scroll to position [245, 0]
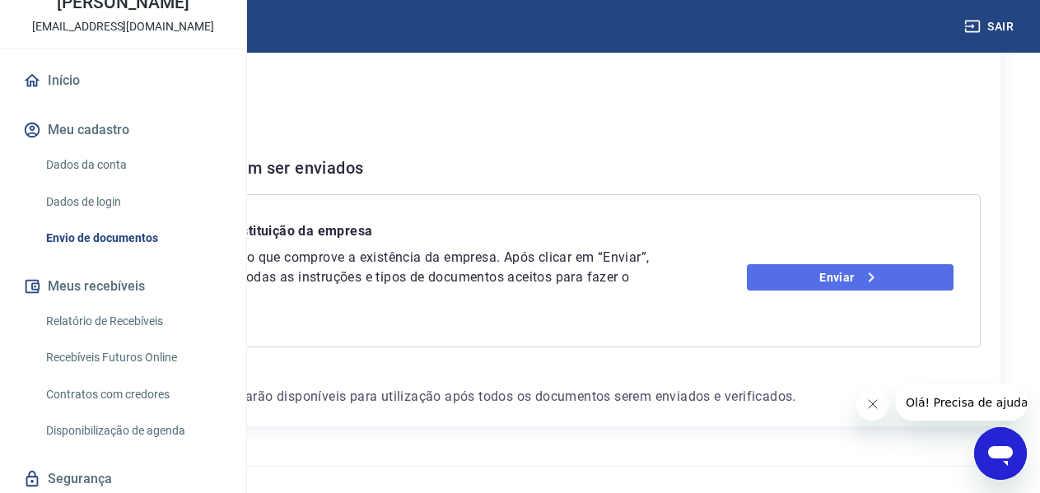
click at [881, 287] on icon at bounding box center [871, 278] width 20 height 20
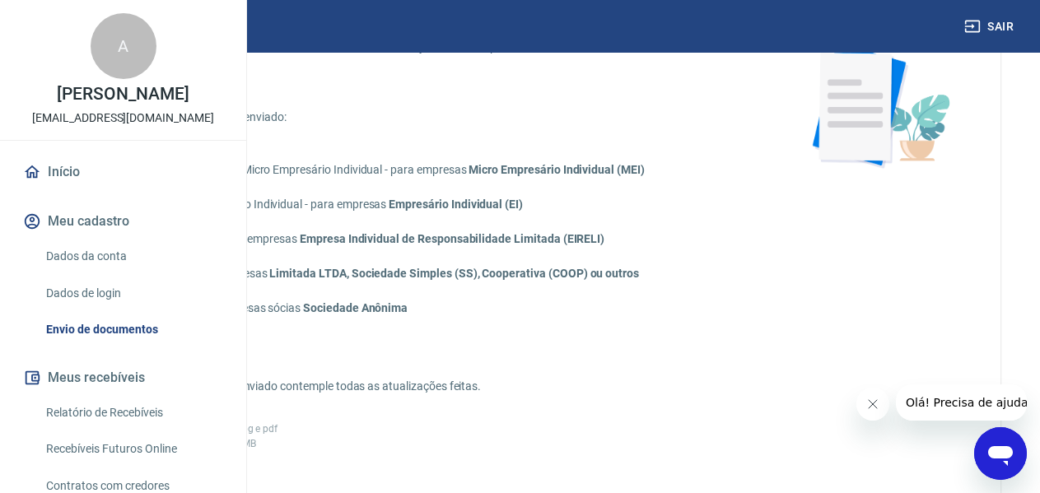
scroll to position [131, 0]
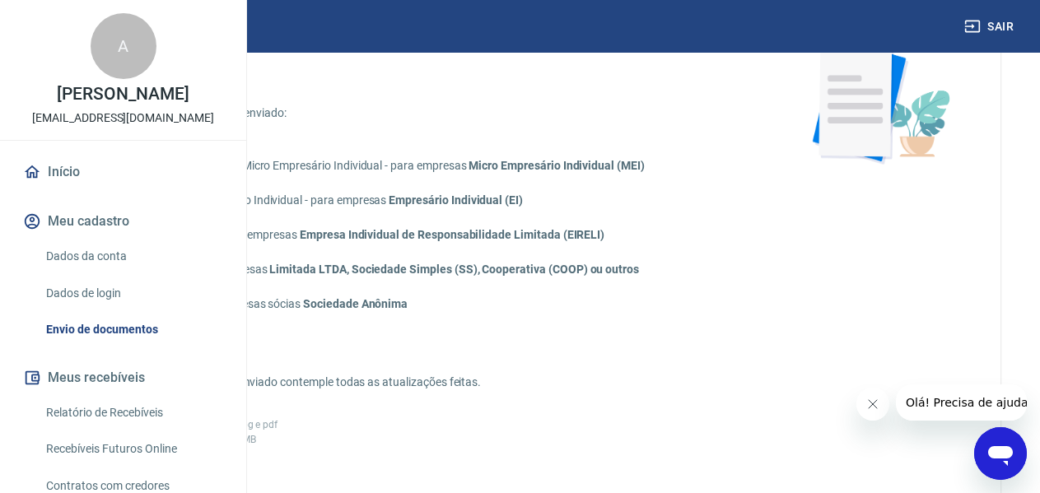
click at [105, 183] on input "Certificado de Cadastro de Micro Empresário Individual - para empresas Micro Em…" at bounding box center [87, 165] width 35 height 35
radio input "true"
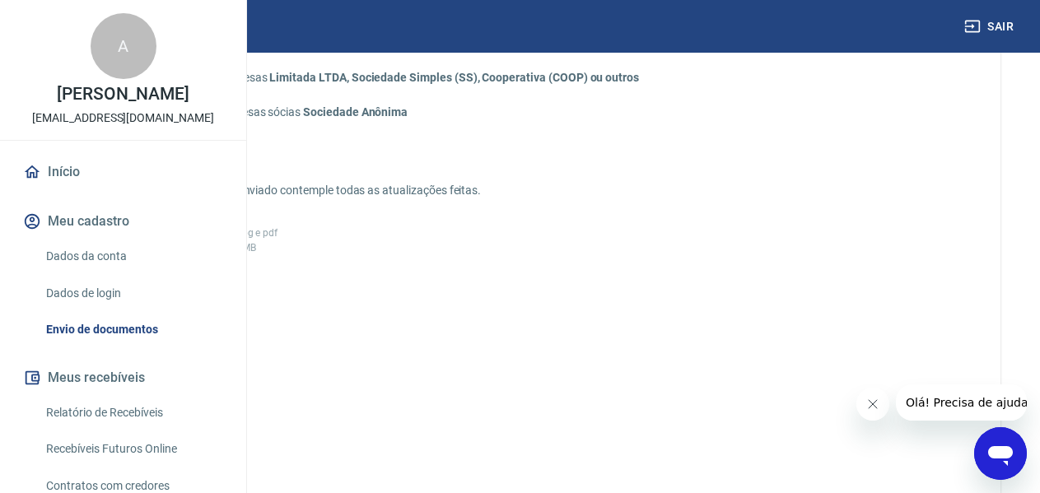
scroll to position [353, 0]
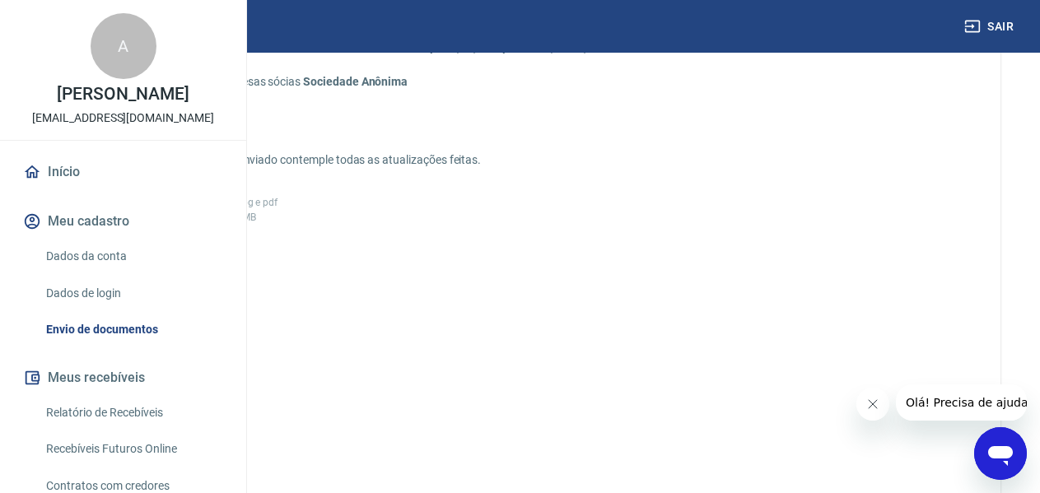
click at [161, 335] on icon at bounding box center [140, 314] width 41 height 41
click at [0, 0] on input "Adicionar documento" at bounding box center [0, 0] width 0 height 0
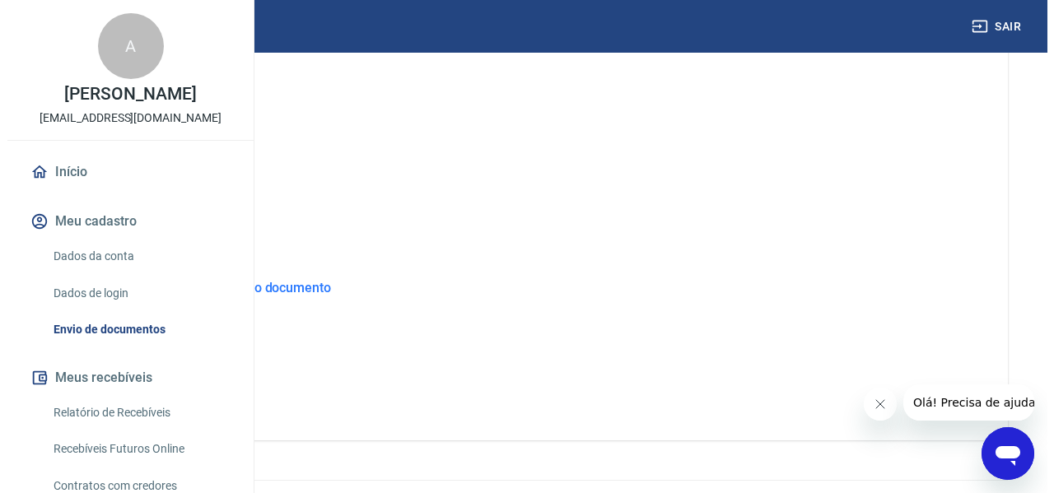
scroll to position [613, 0]
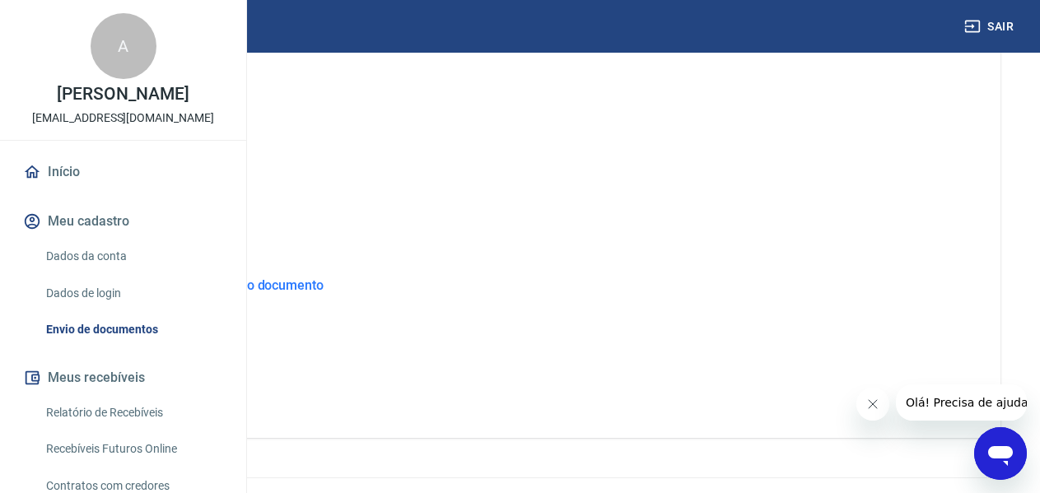
click at [203, 394] on button "ENVIAR" at bounding box center [141, 383] width 124 height 30
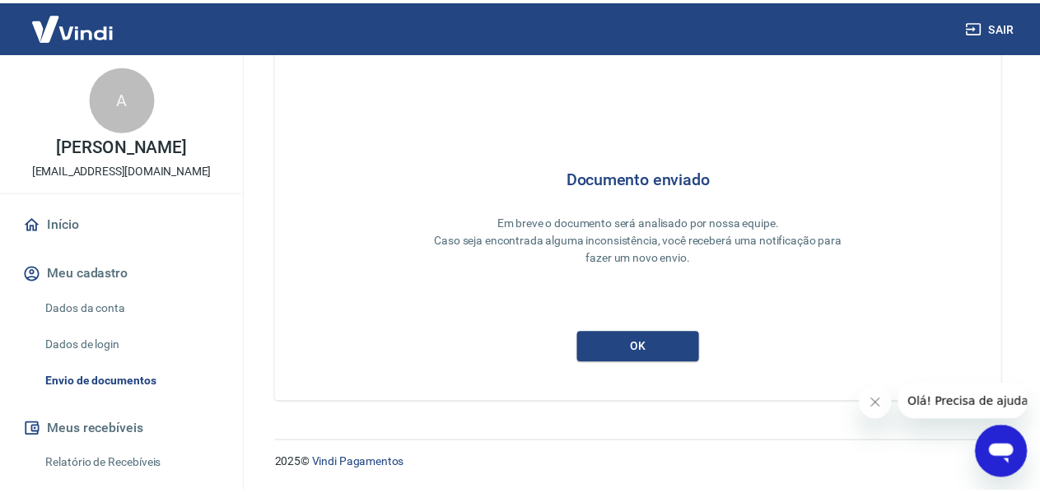
scroll to position [26, 0]
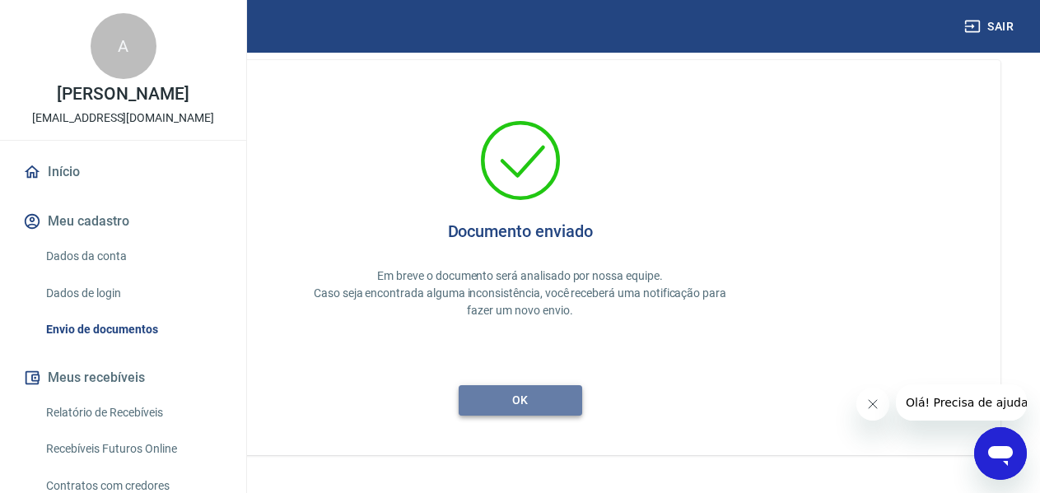
click at [582, 394] on button "ok" at bounding box center [521, 400] width 124 height 30
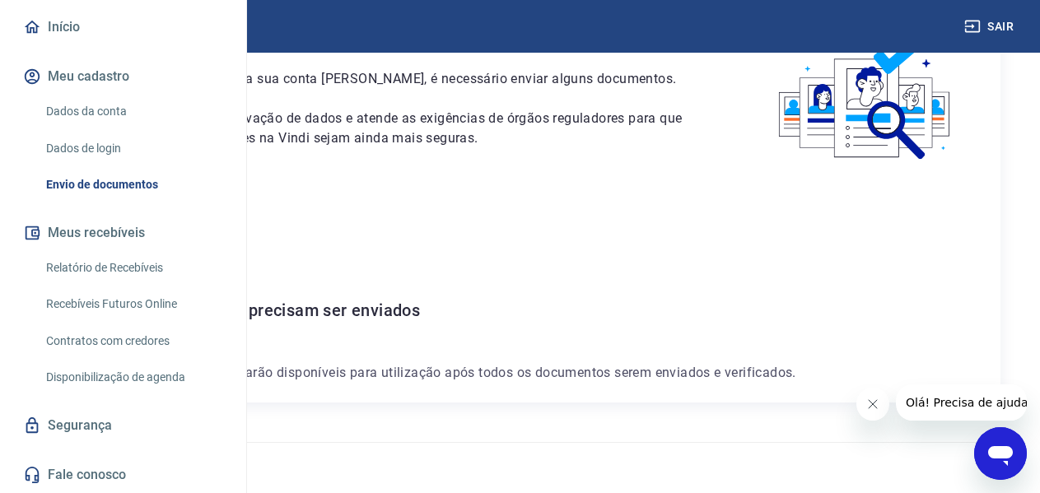
scroll to position [215, 0]
